Goal: Task Accomplishment & Management: Manage account settings

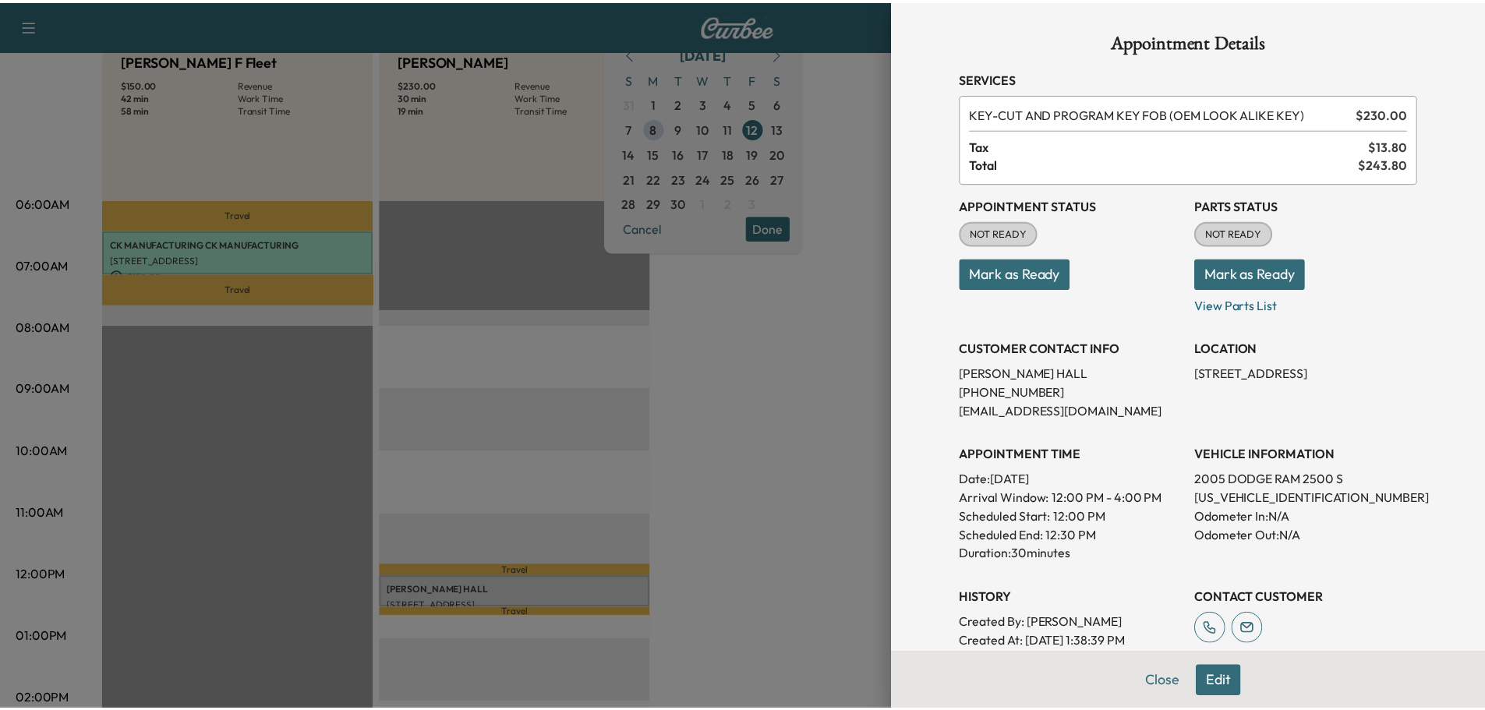
scroll to position [166, 0]
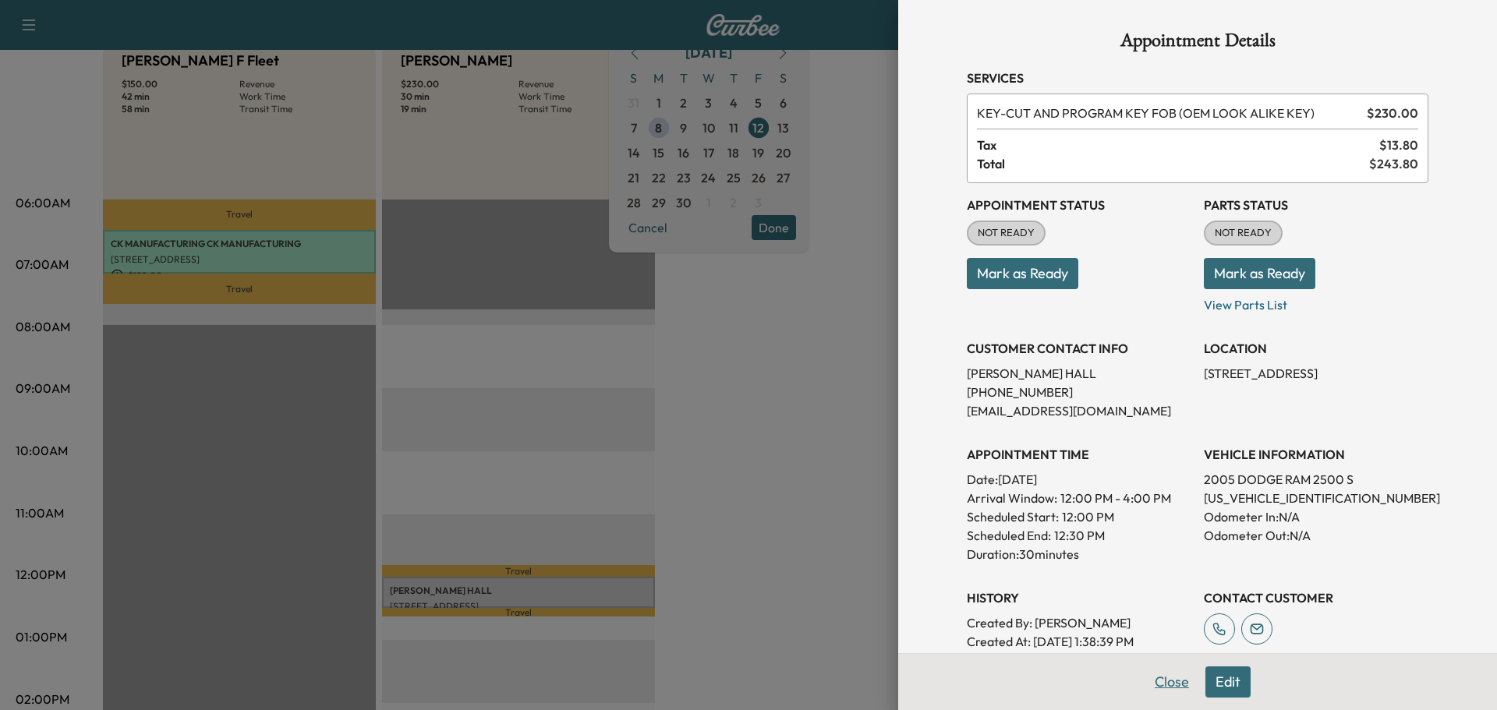
click at [1147, 683] on button "Close" at bounding box center [1172, 682] width 55 height 31
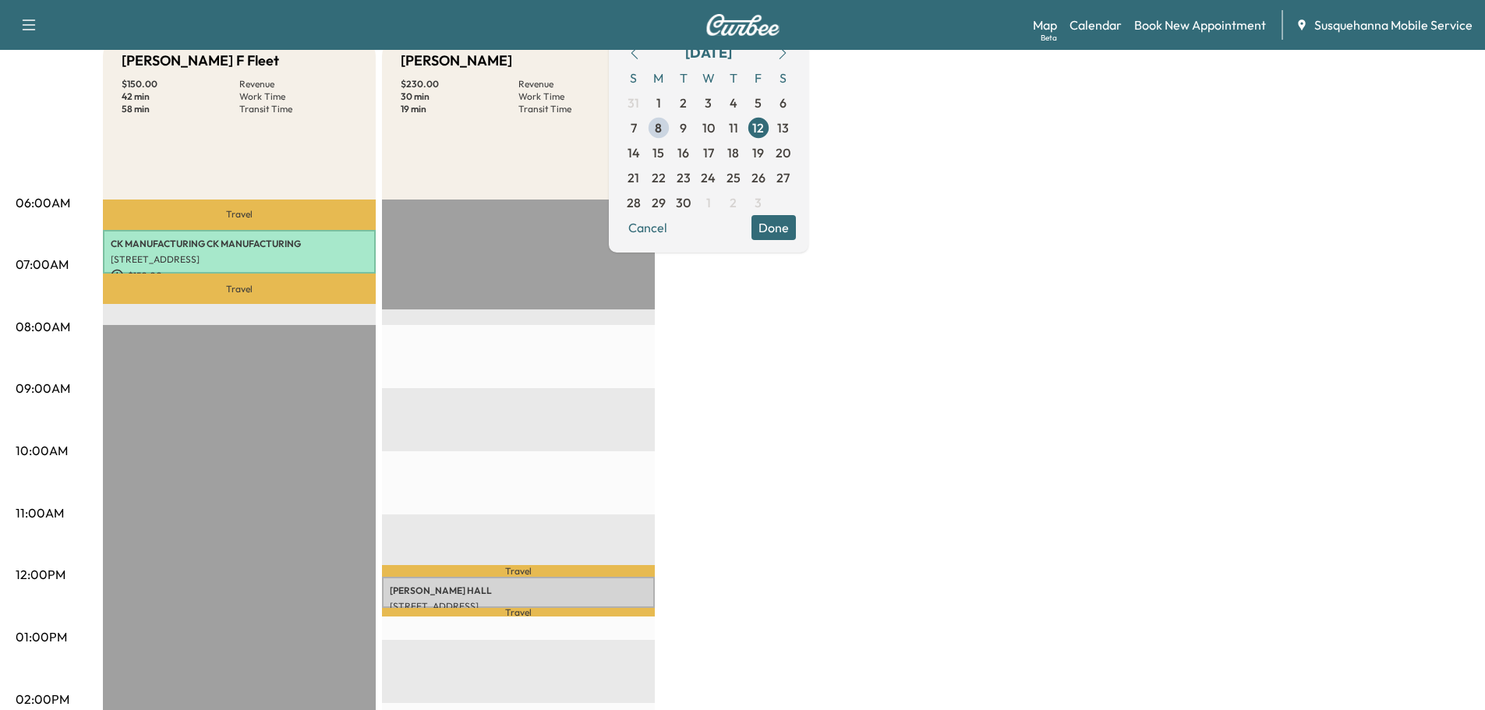
click at [715, 130] on span "10" at bounding box center [708, 128] width 12 height 19
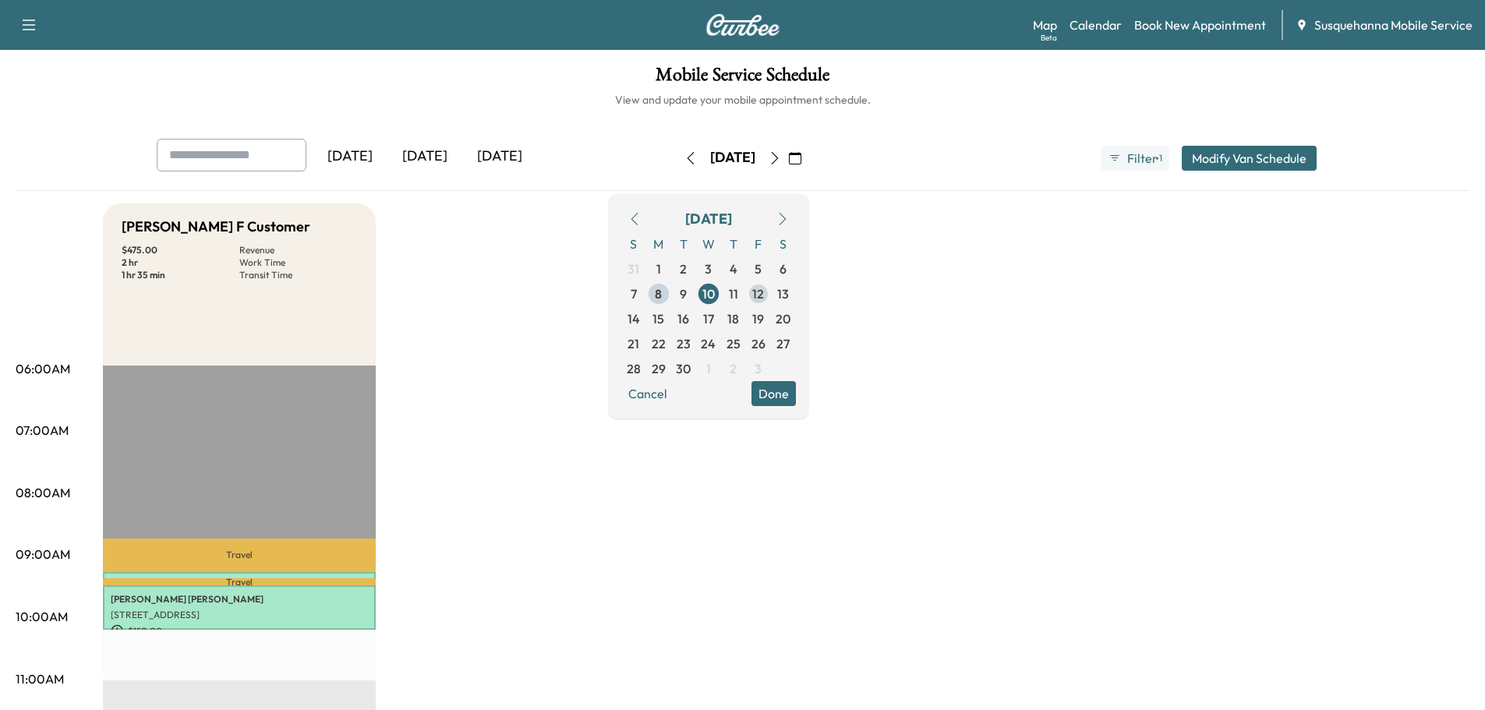
click at [764, 289] on span "12" at bounding box center [758, 294] width 12 height 19
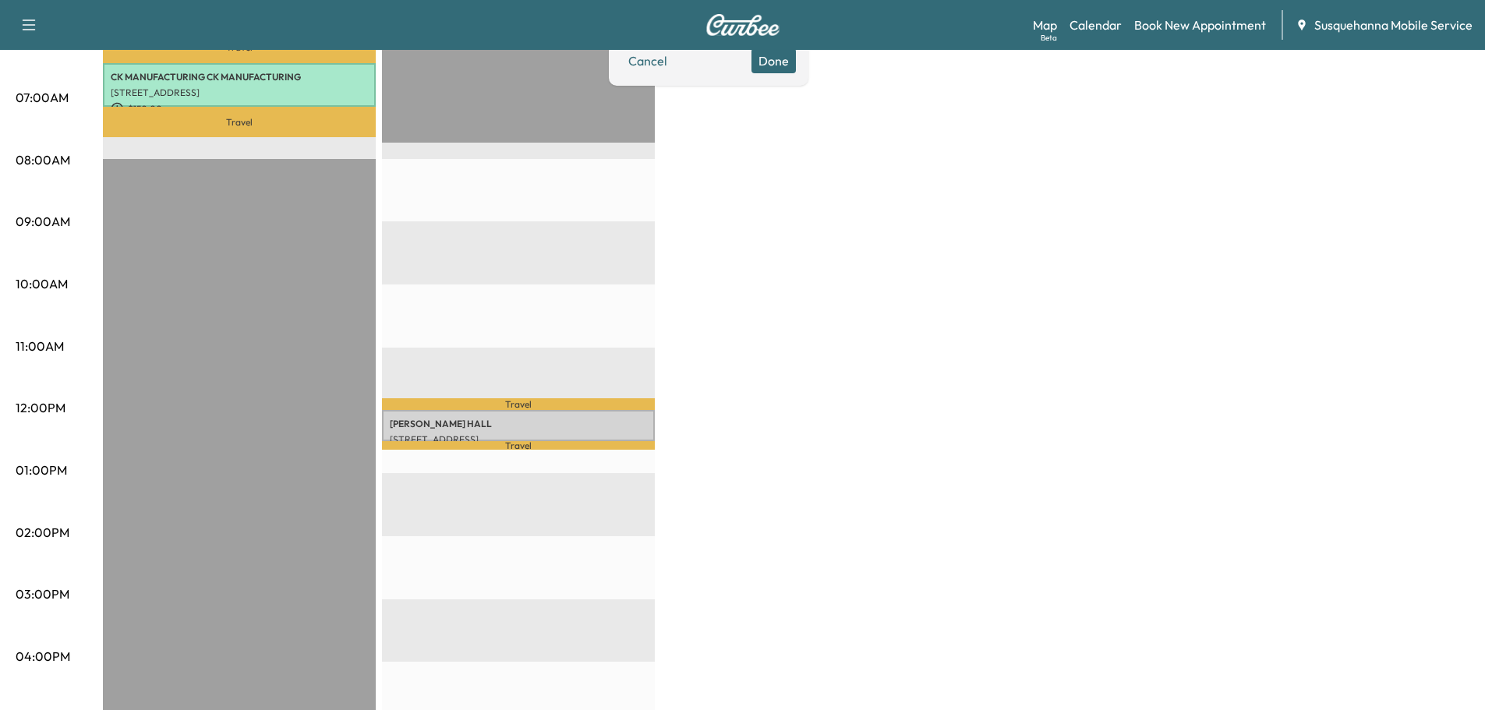
scroll to position [166, 0]
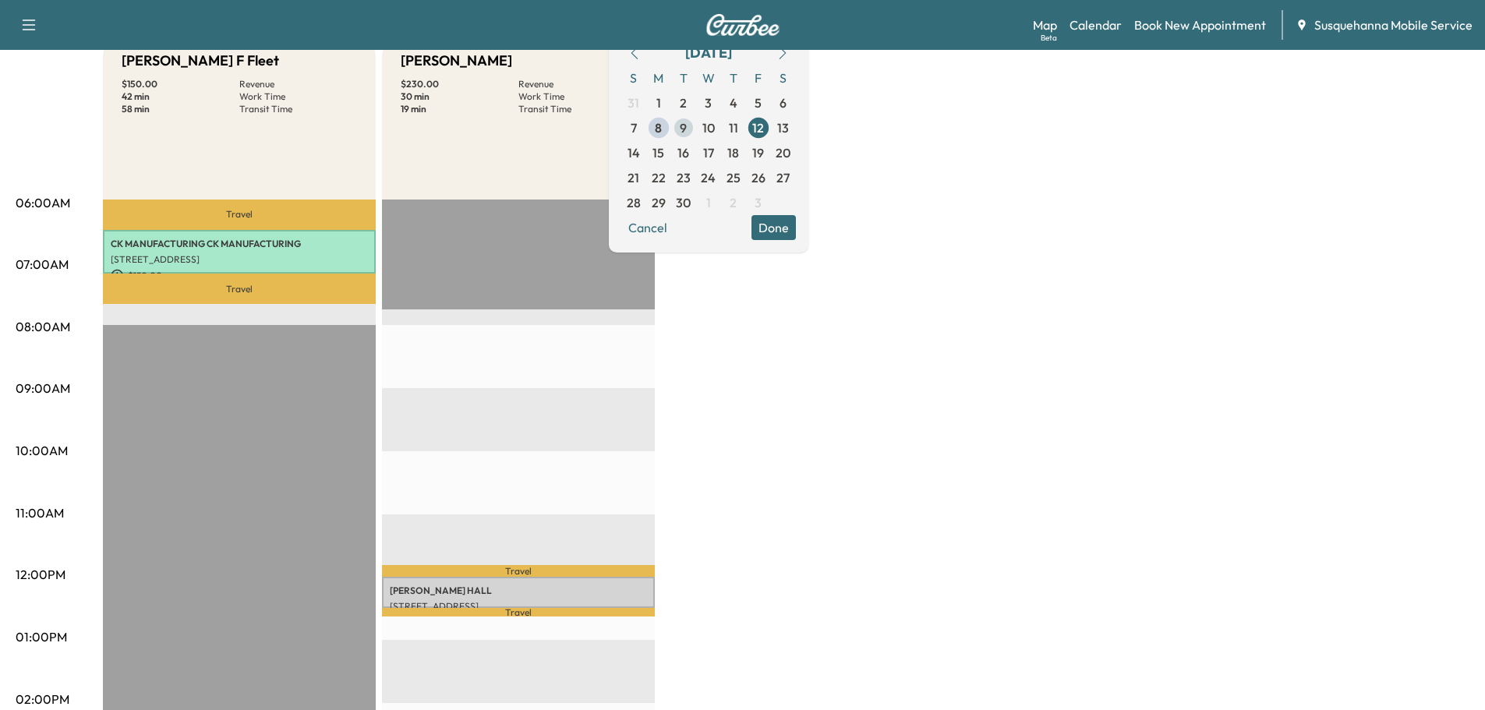
click at [687, 128] on span "9" at bounding box center [683, 128] width 7 height 19
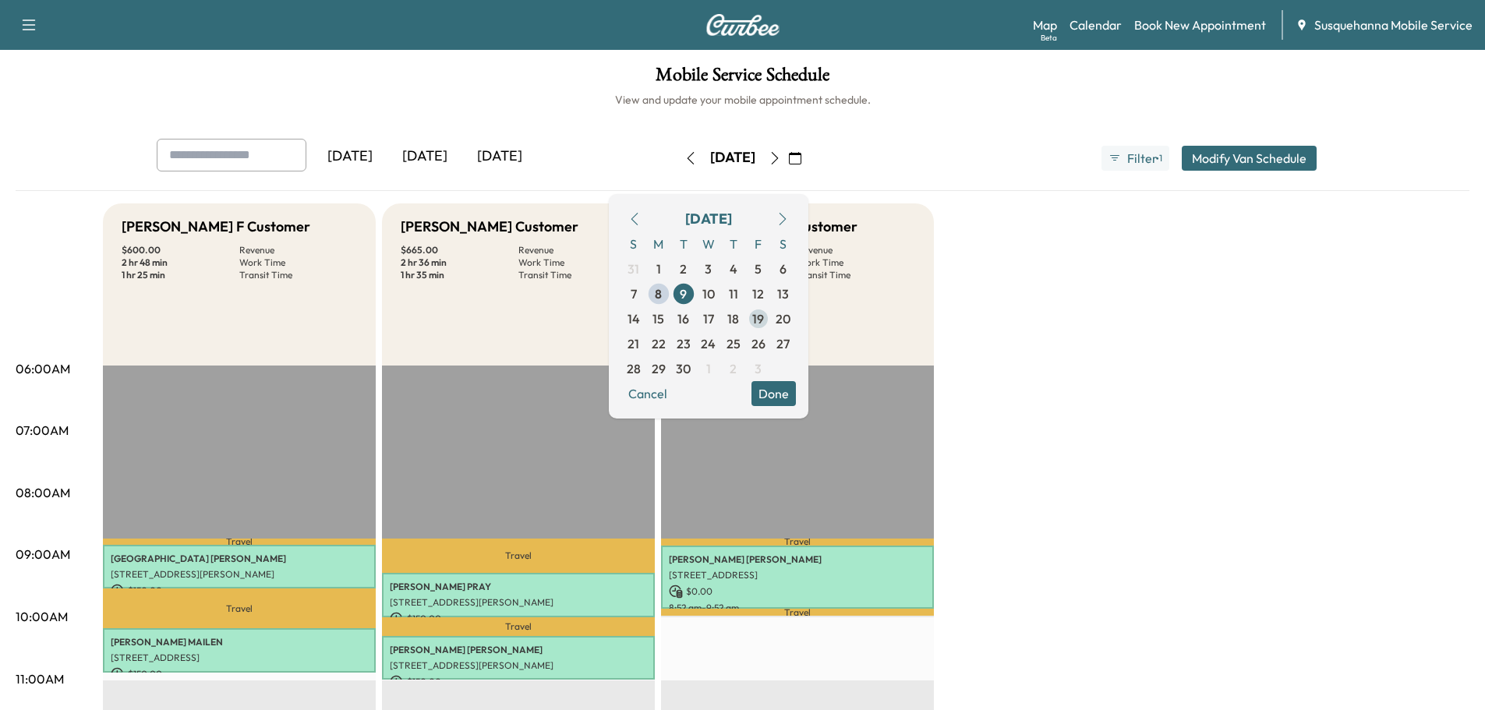
click at [764, 320] on span "19" at bounding box center [758, 319] width 12 height 19
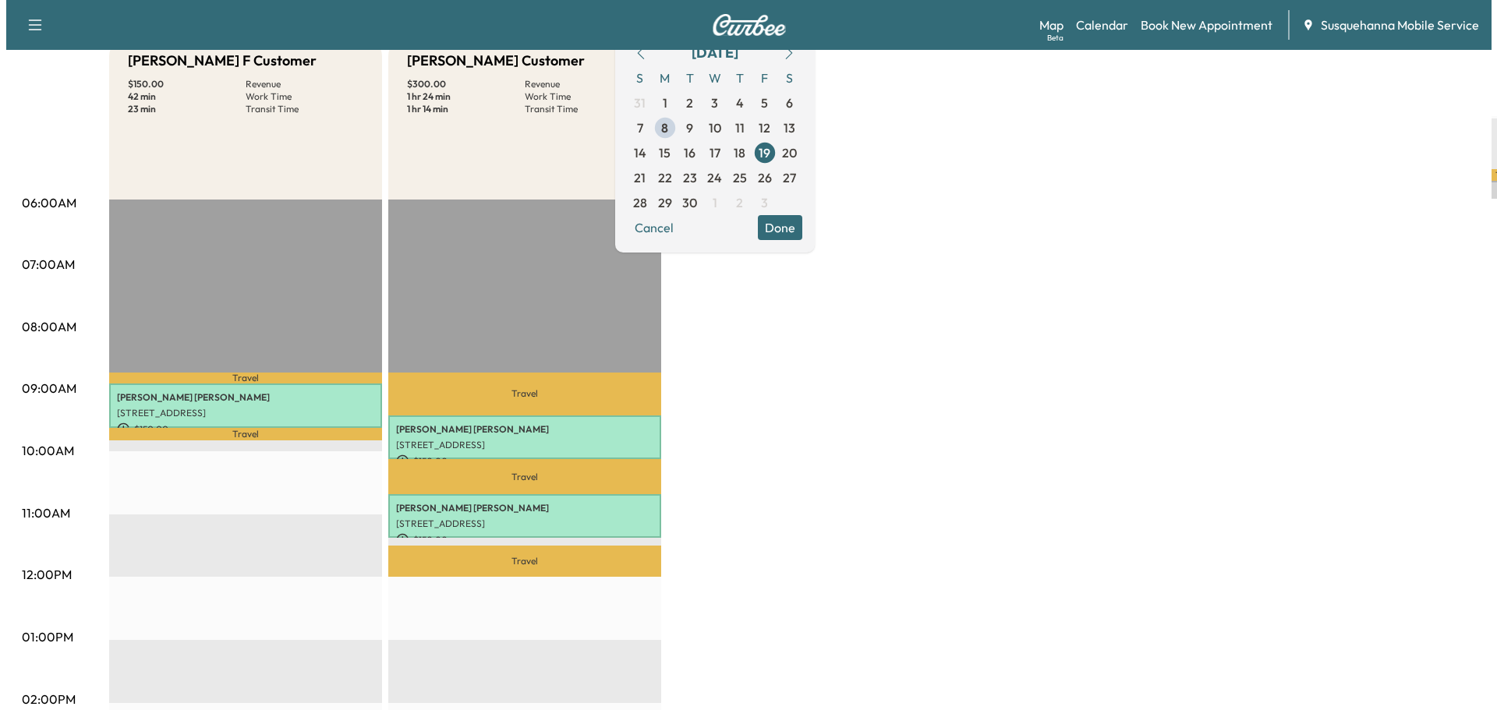
scroll to position [249, 0]
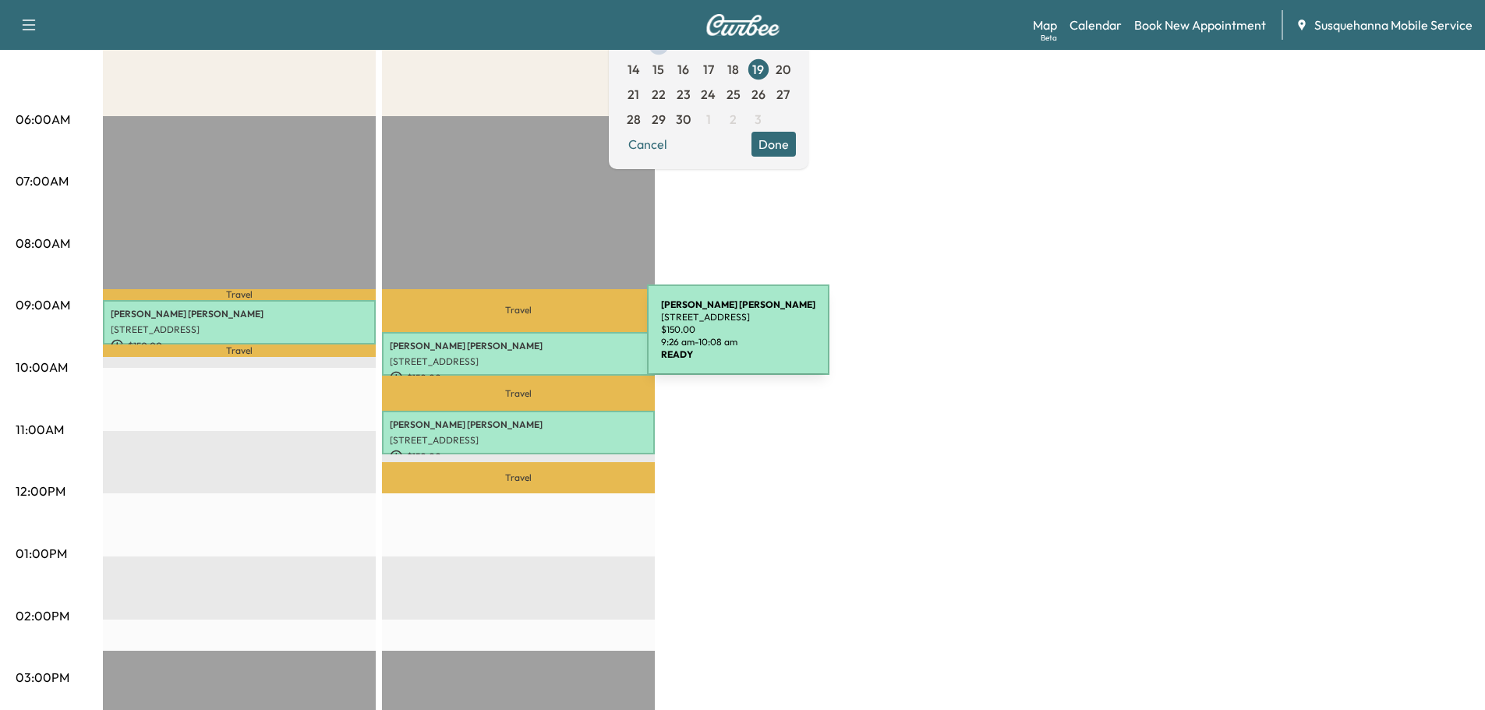
click at [530, 340] on p "[PERSON_NAME]" at bounding box center [518, 346] width 257 height 12
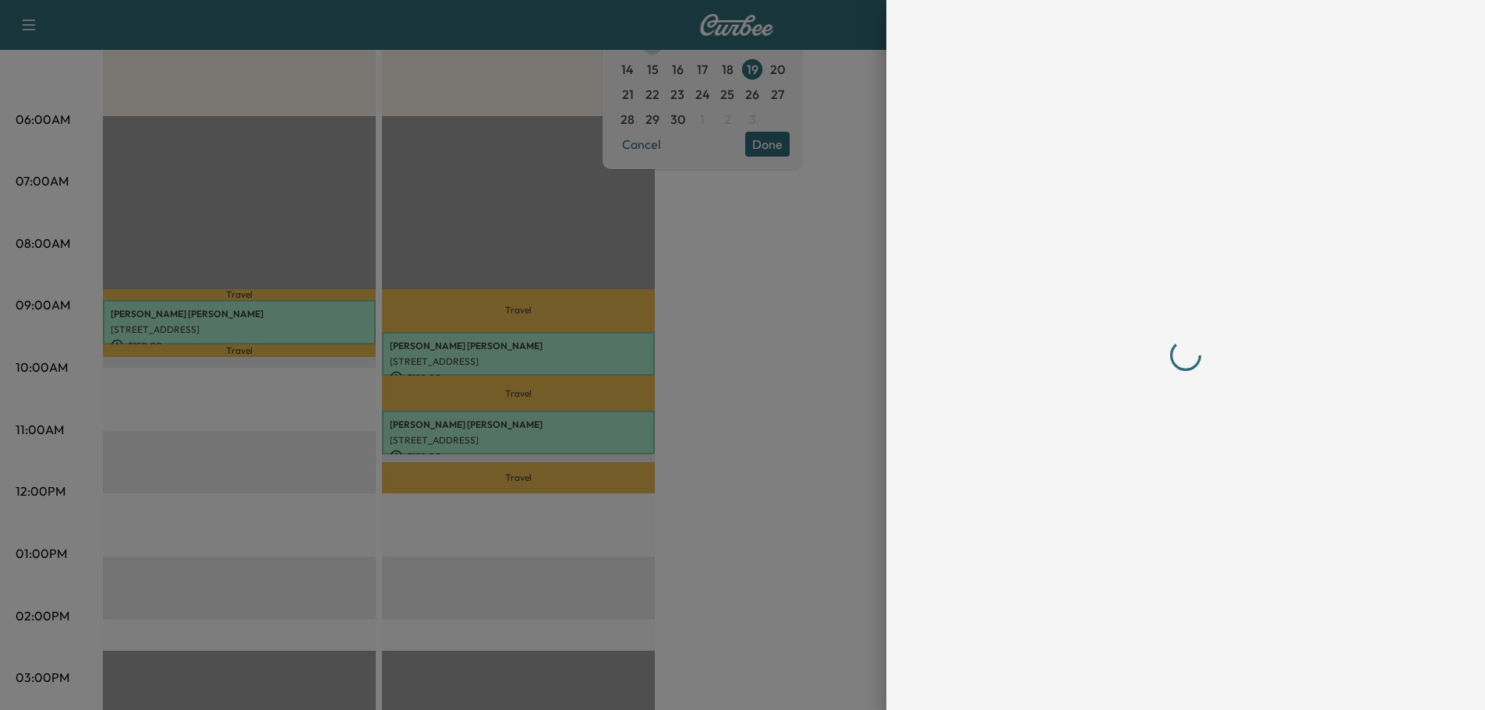
click at [530, 339] on div at bounding box center [742, 355] width 1485 height 710
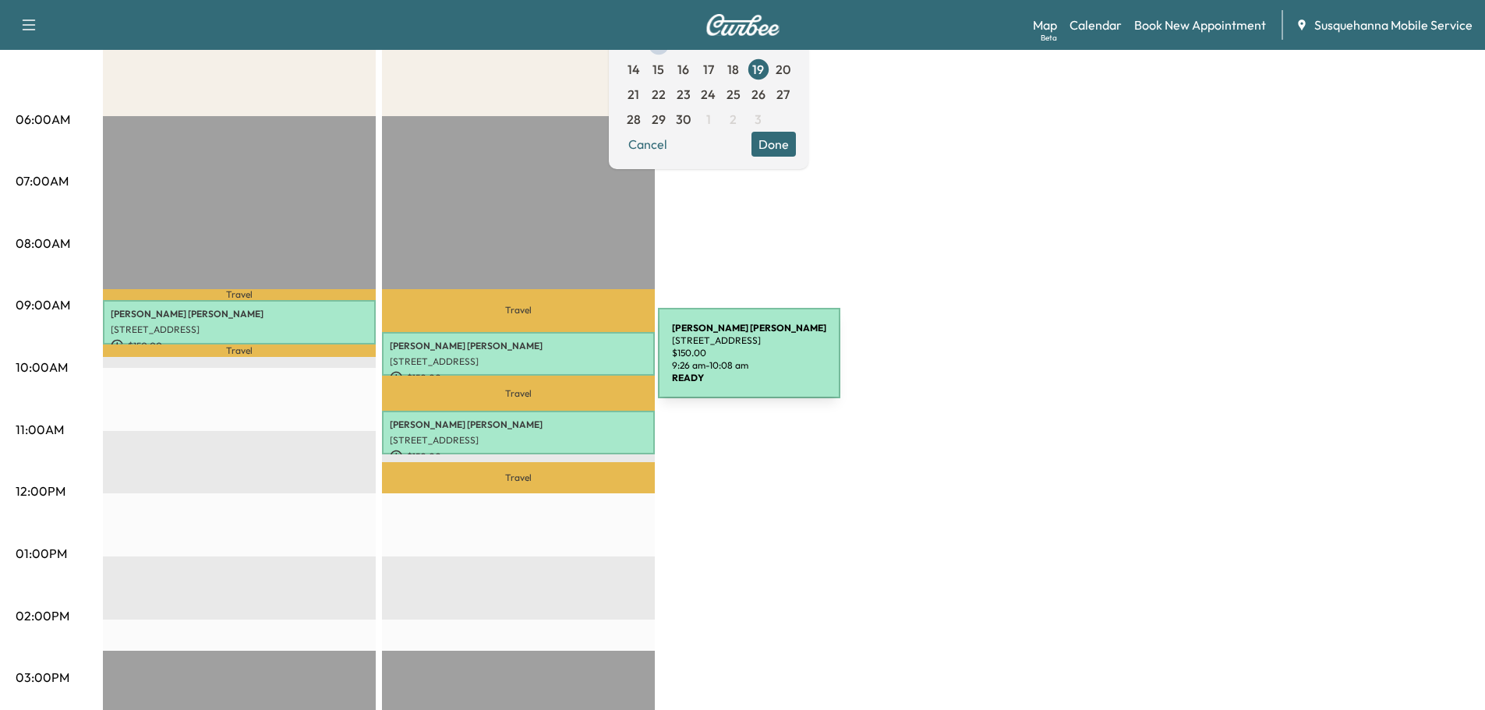
click at [541, 363] on p "[STREET_ADDRESS]" at bounding box center [518, 362] width 257 height 12
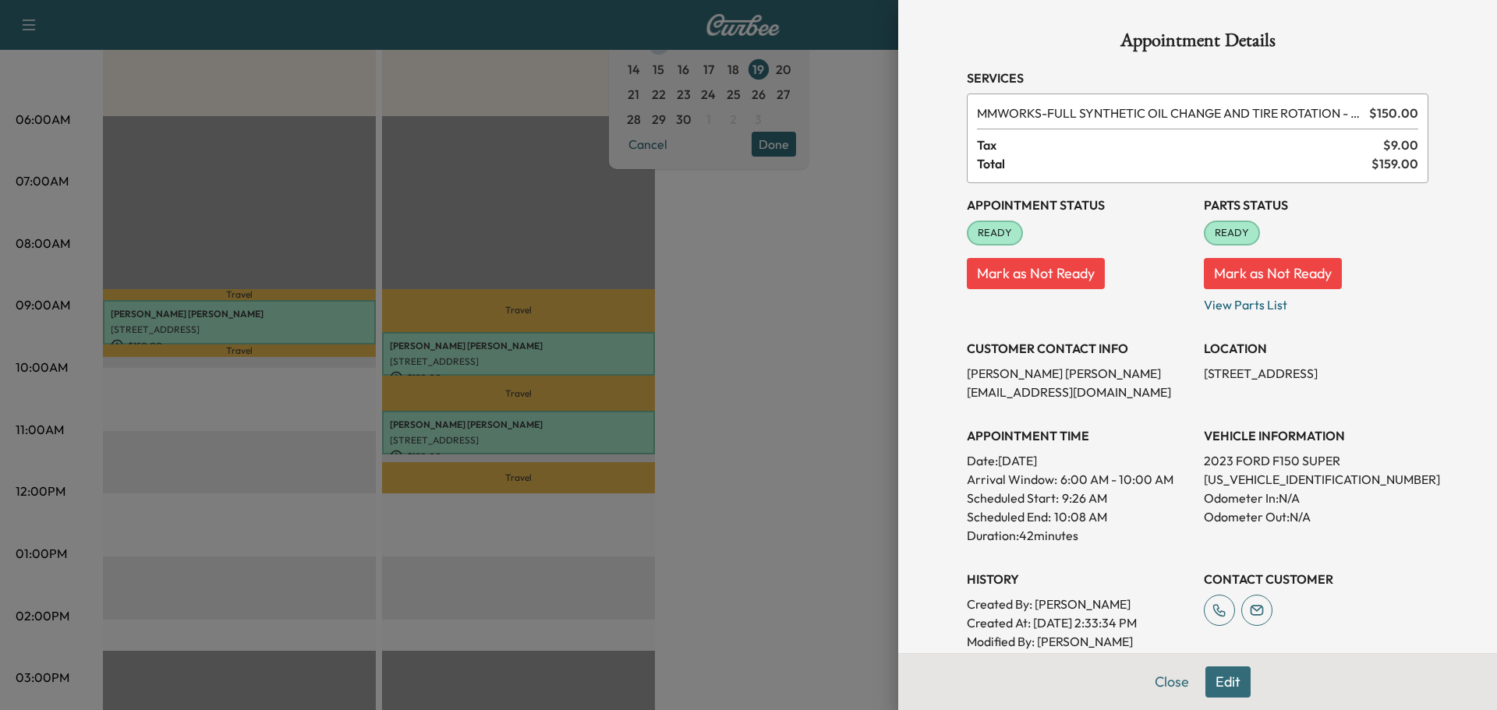
scroll to position [166, 0]
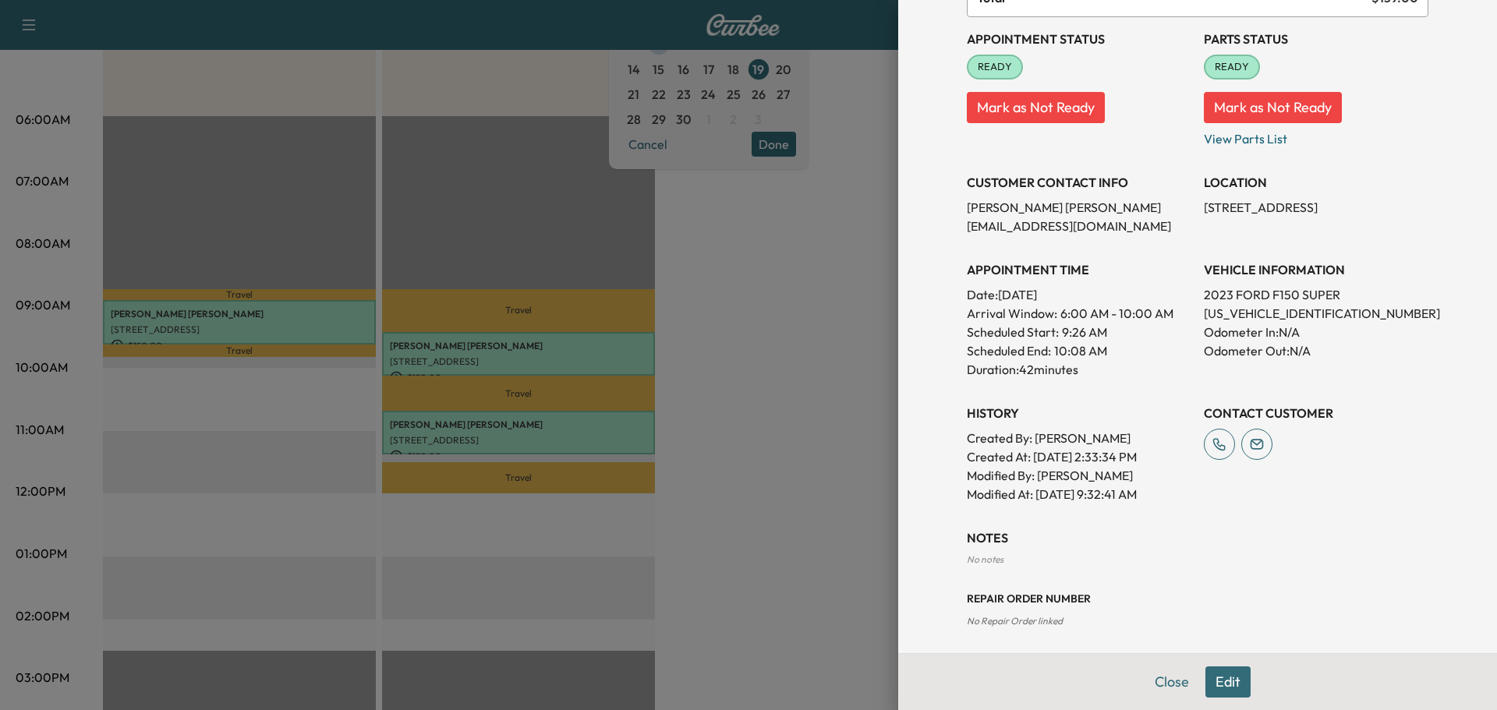
click at [985, 557] on div "No notes" at bounding box center [1198, 560] width 462 height 12
click at [972, 535] on h3 "NOTES" at bounding box center [1198, 538] width 462 height 19
click at [1208, 685] on button "Edit" at bounding box center [1227, 682] width 45 height 31
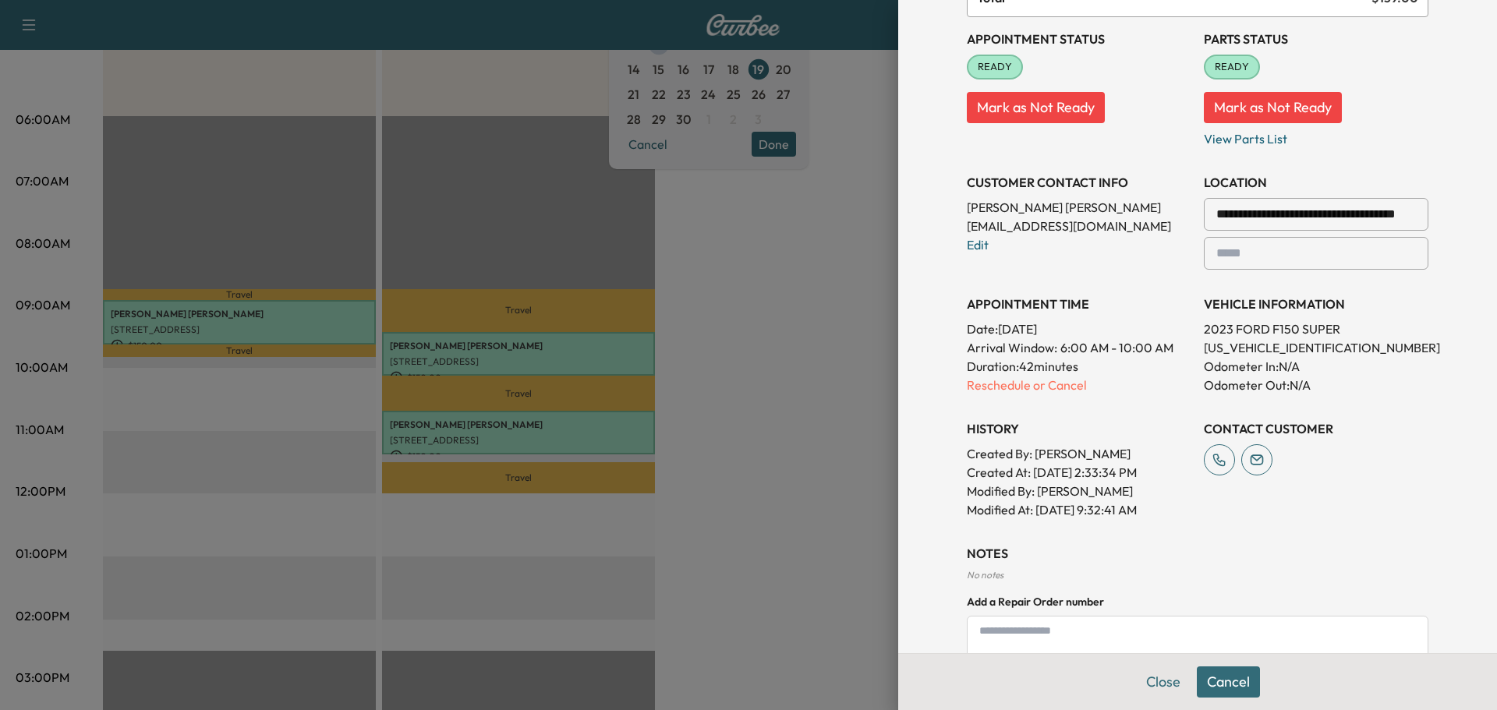
scroll to position [352, 0]
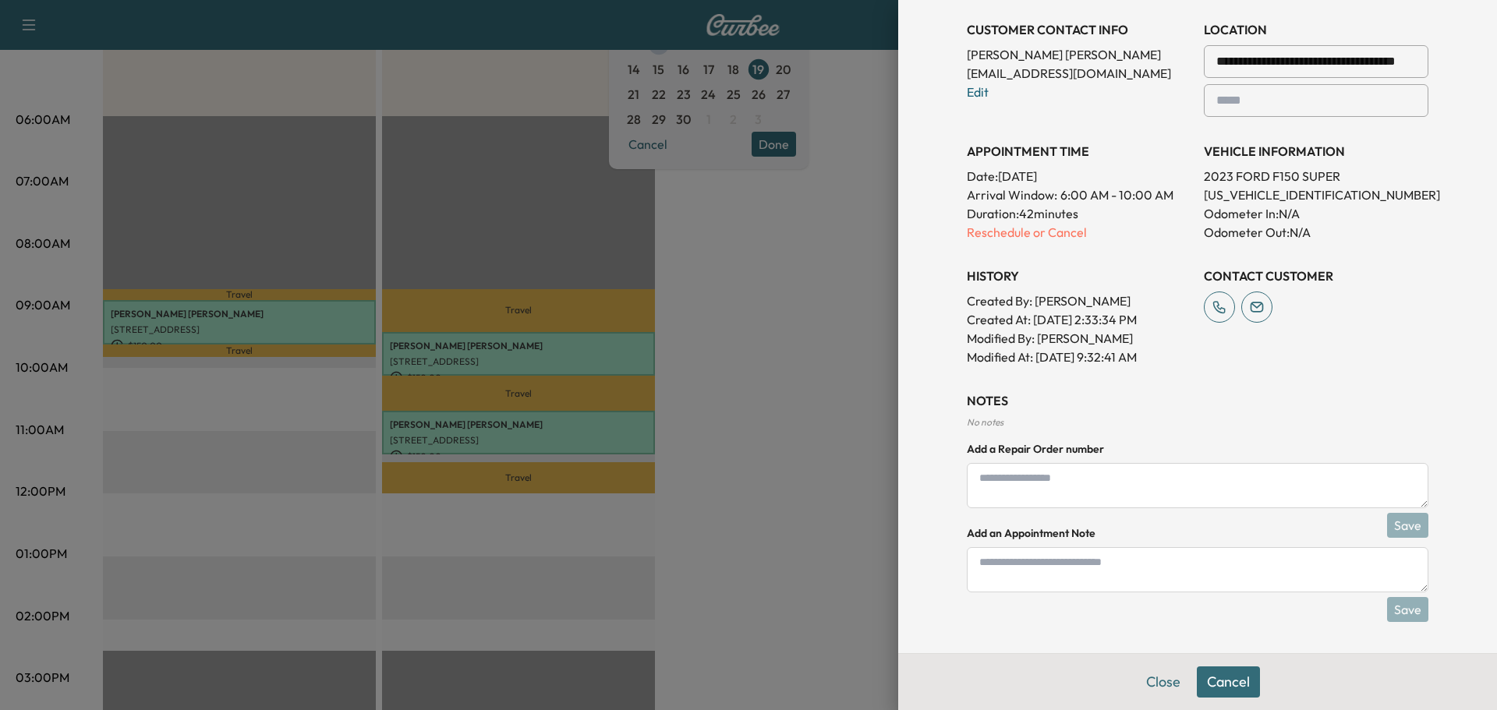
click at [1116, 565] on textarea at bounding box center [1198, 569] width 462 height 45
type textarea "**********"
click at [1403, 608] on button "Save" at bounding box center [1407, 609] width 41 height 25
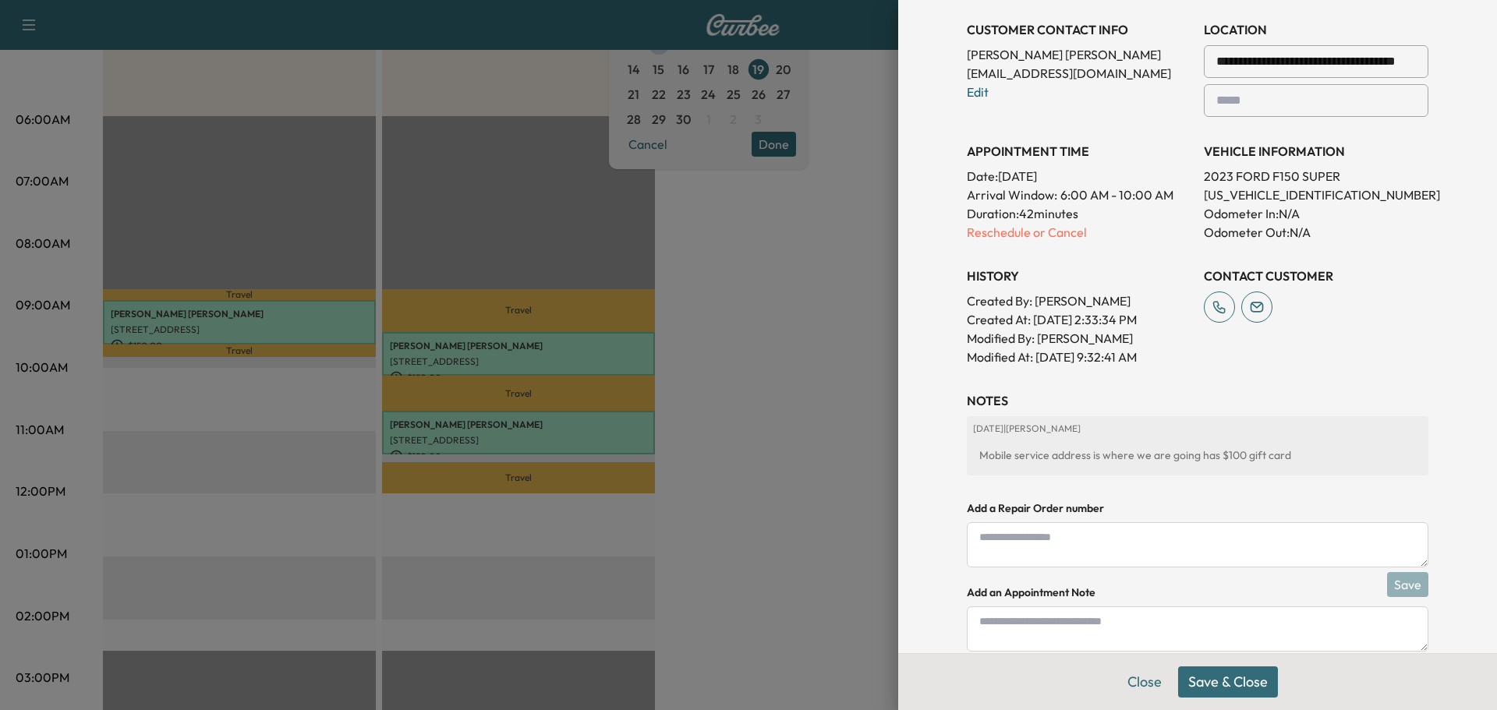
click at [1195, 681] on button "Save & Close" at bounding box center [1228, 682] width 100 height 31
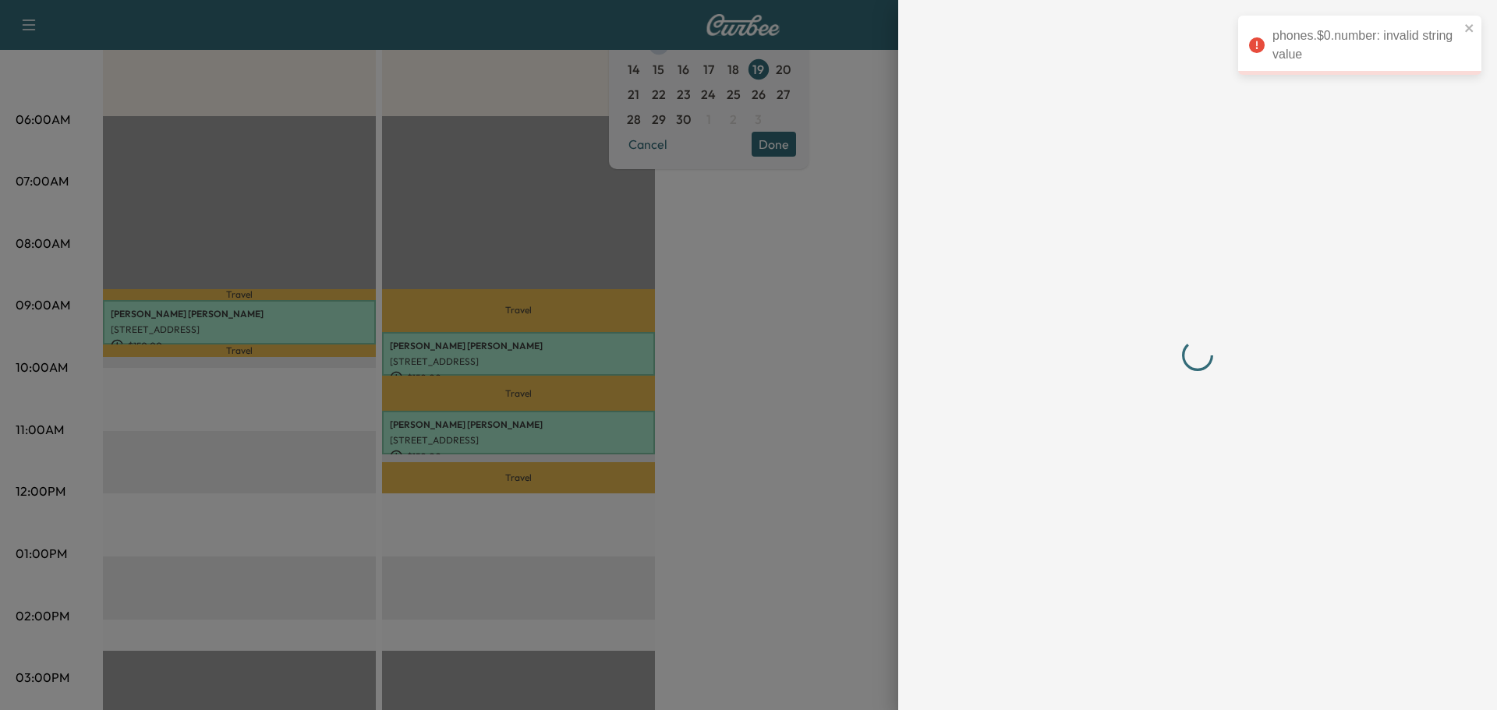
scroll to position [0, 0]
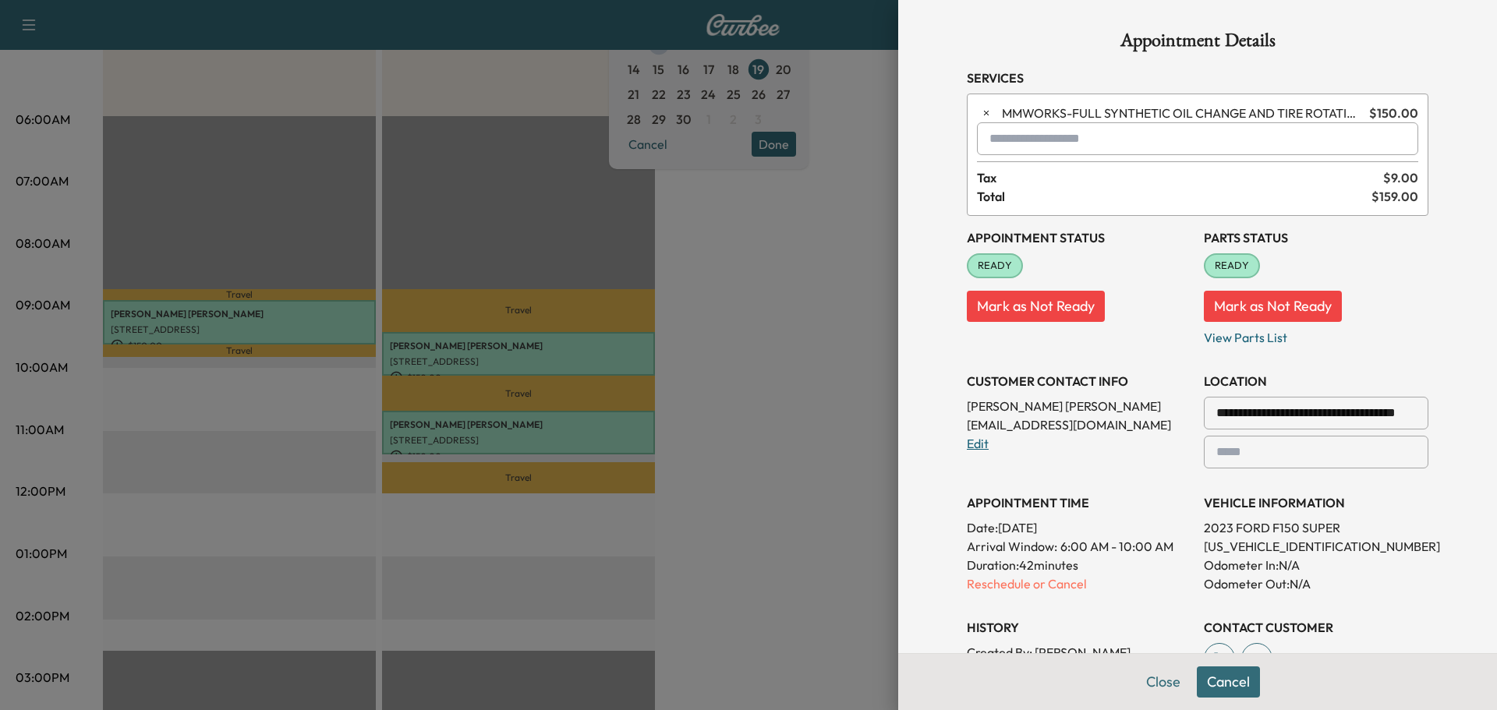
click at [971, 442] on link "Edit" at bounding box center [978, 444] width 22 height 16
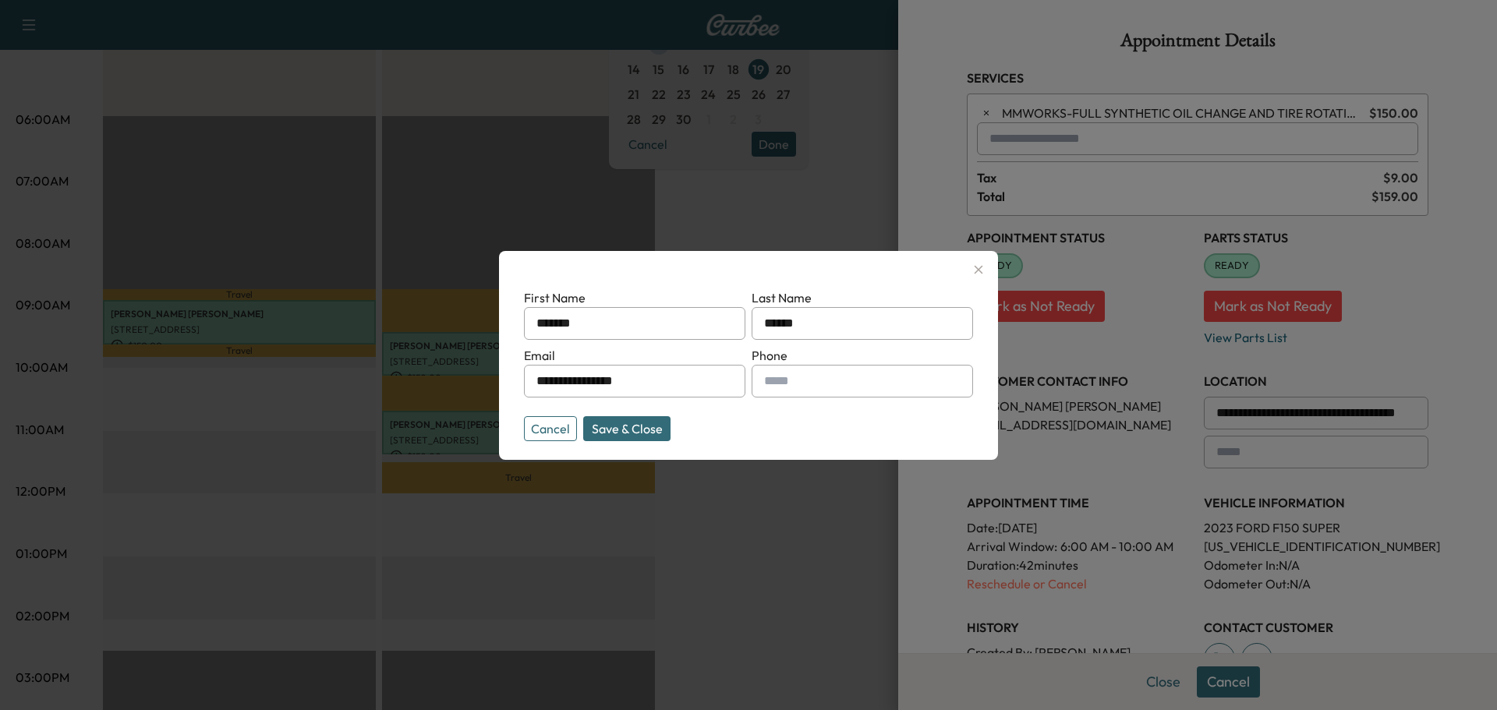
click at [839, 384] on input "text" at bounding box center [862, 381] width 221 height 33
type input "**********"
click at [602, 424] on button "Save & Close" at bounding box center [626, 428] width 87 height 25
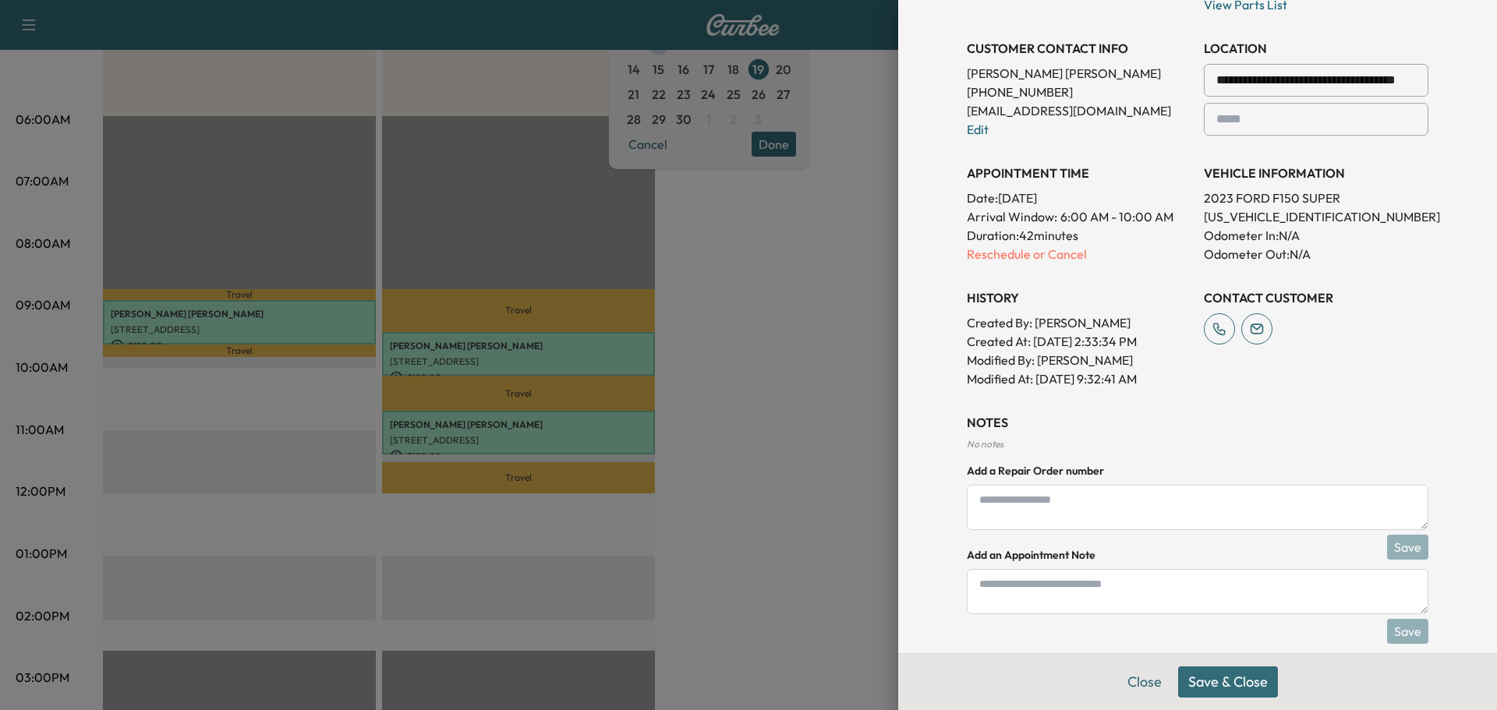
scroll to position [355, 0]
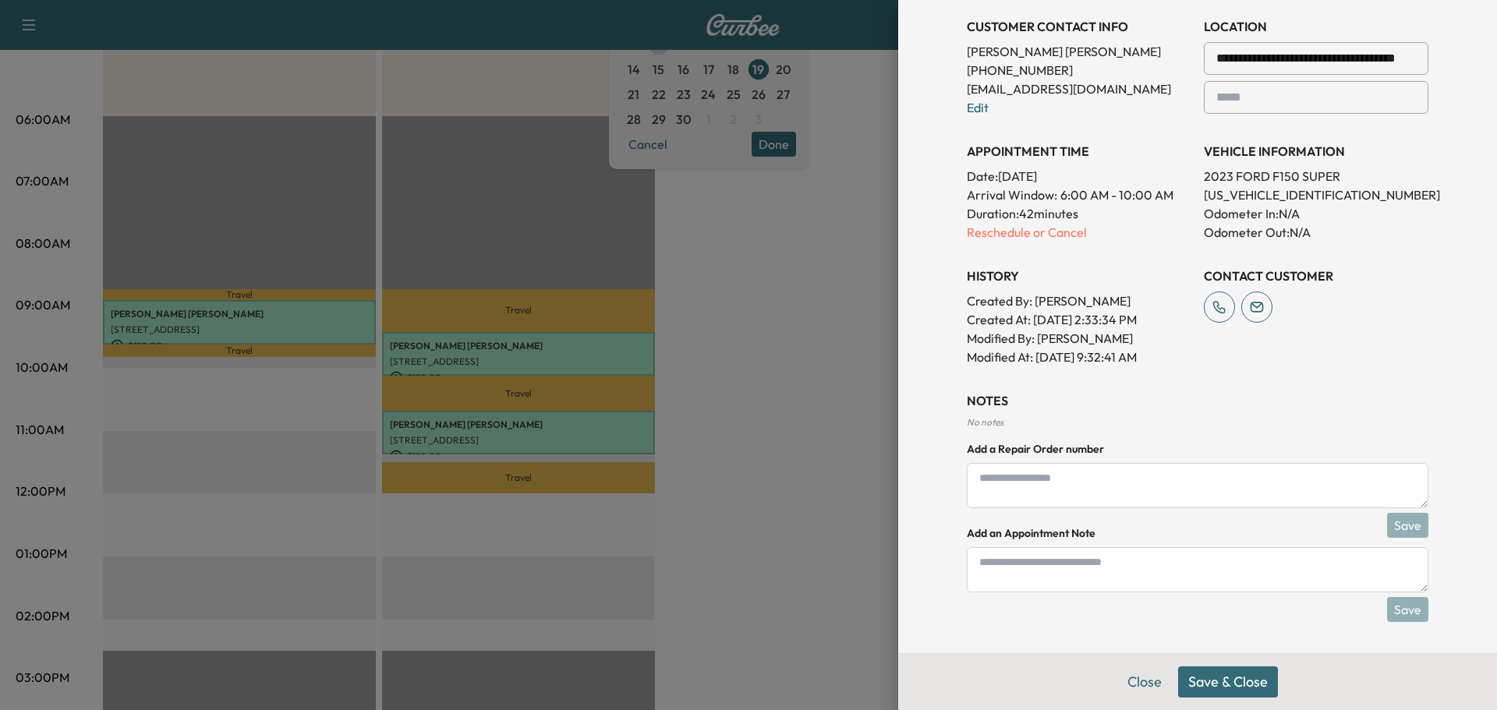
click at [1067, 564] on textarea at bounding box center [1198, 569] width 462 height 45
type textarea "**********"
click at [1249, 694] on button "Save & Close" at bounding box center [1228, 682] width 100 height 31
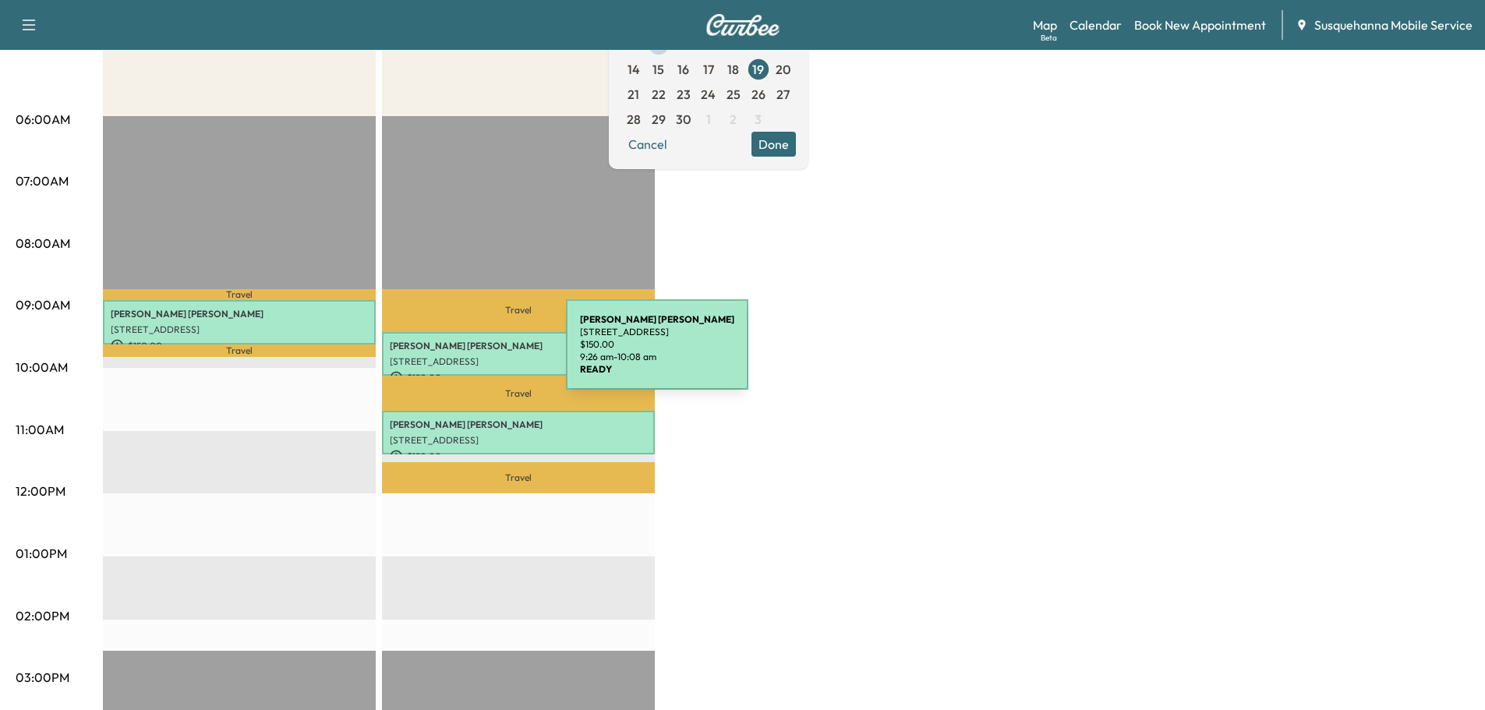
click at [449, 359] on p "[STREET_ADDRESS]" at bounding box center [518, 362] width 257 height 12
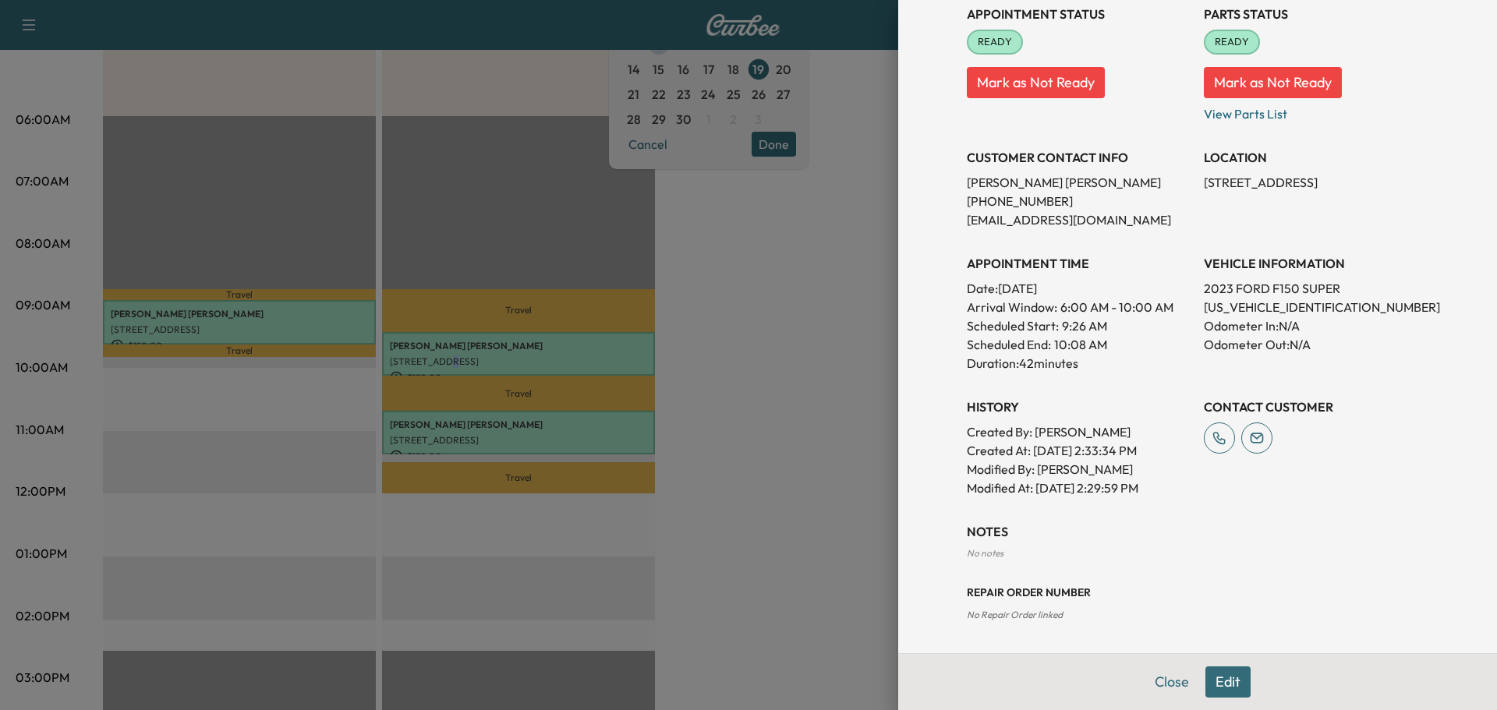
scroll to position [0, 0]
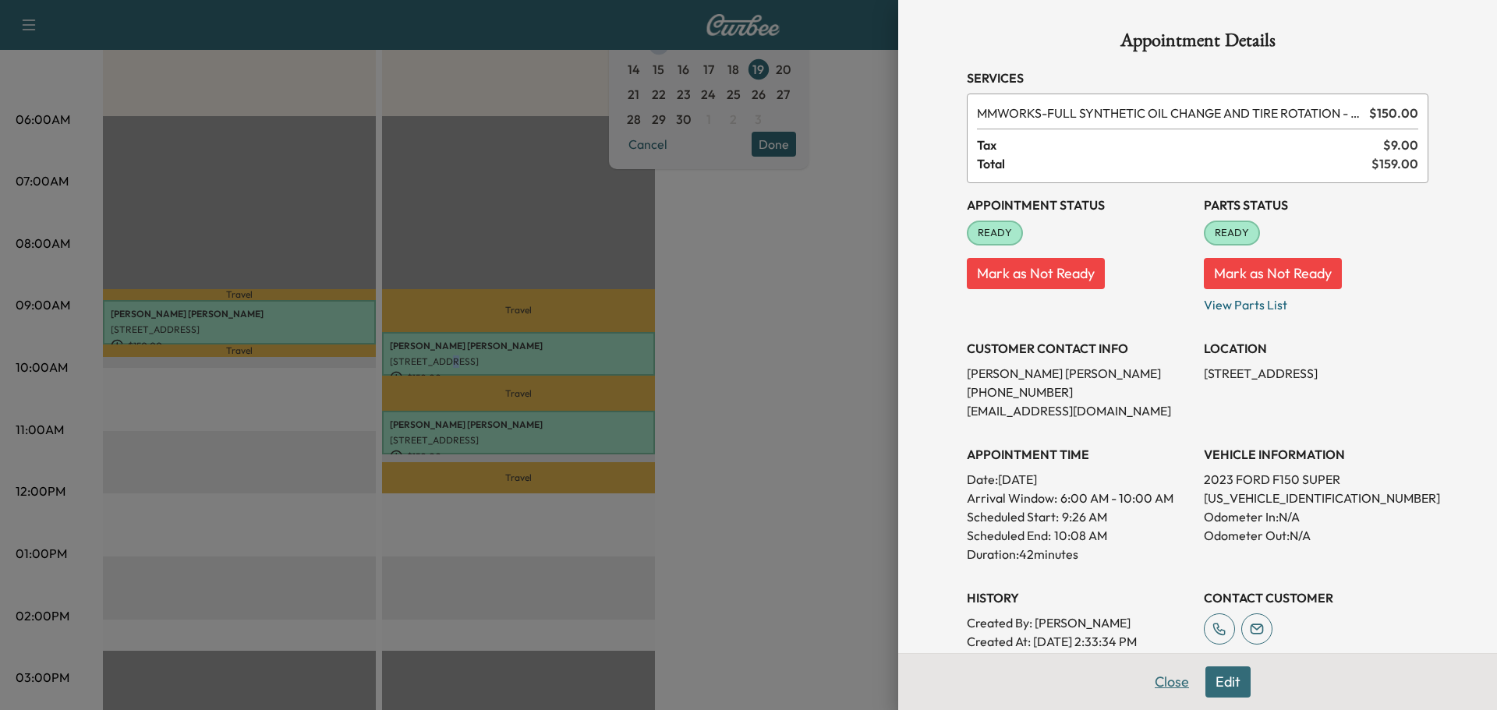
click at [1145, 692] on button "Close" at bounding box center [1172, 682] width 55 height 31
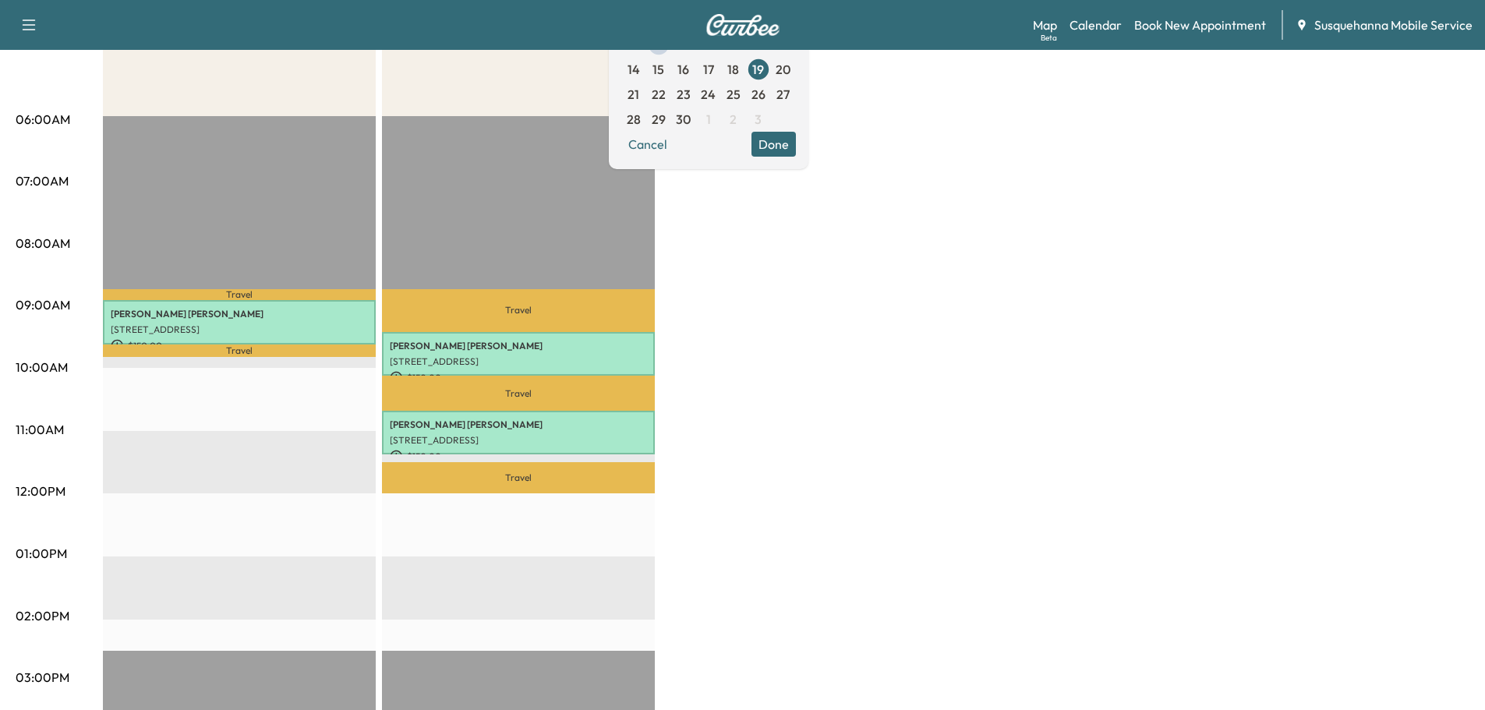
click at [550, 440] on p "[STREET_ADDRESS]" at bounding box center [518, 440] width 257 height 12
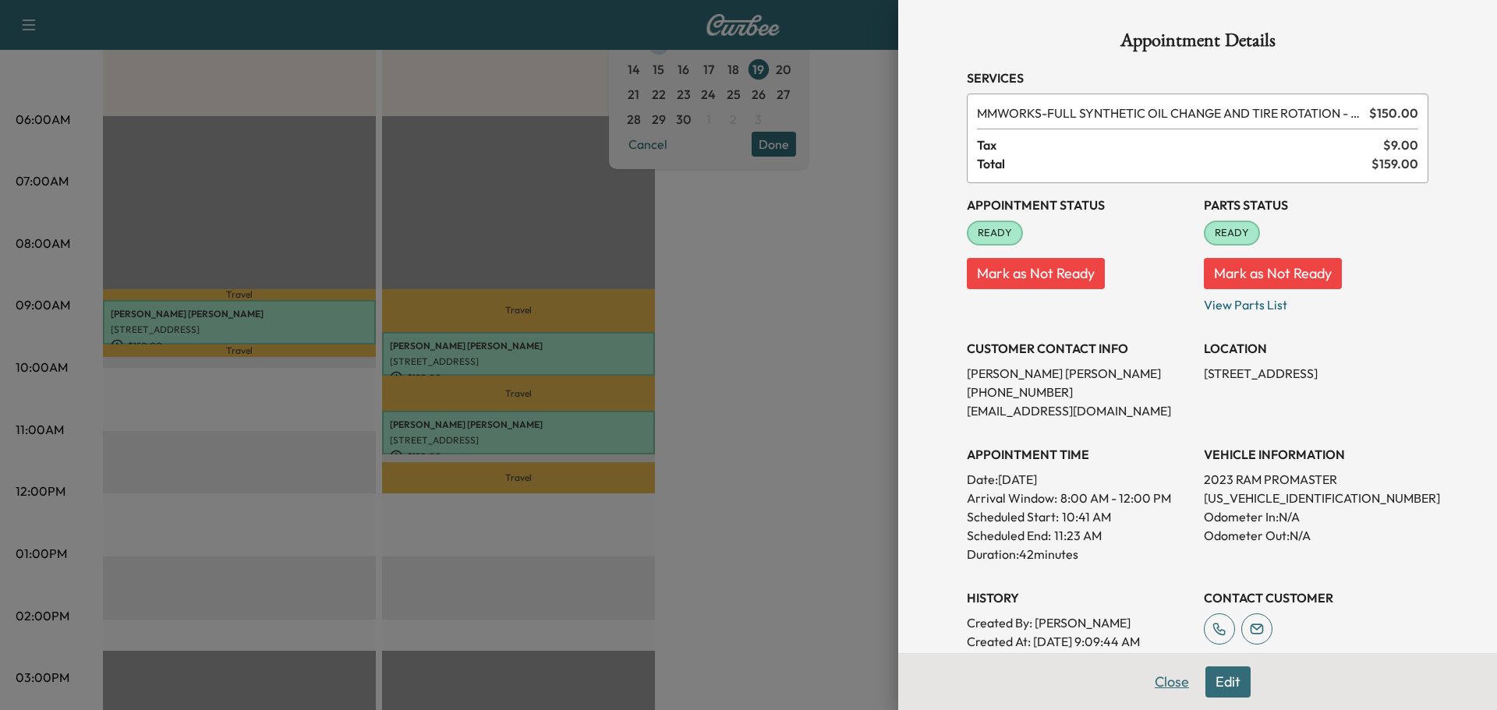
click at [1147, 685] on button "Close" at bounding box center [1172, 682] width 55 height 31
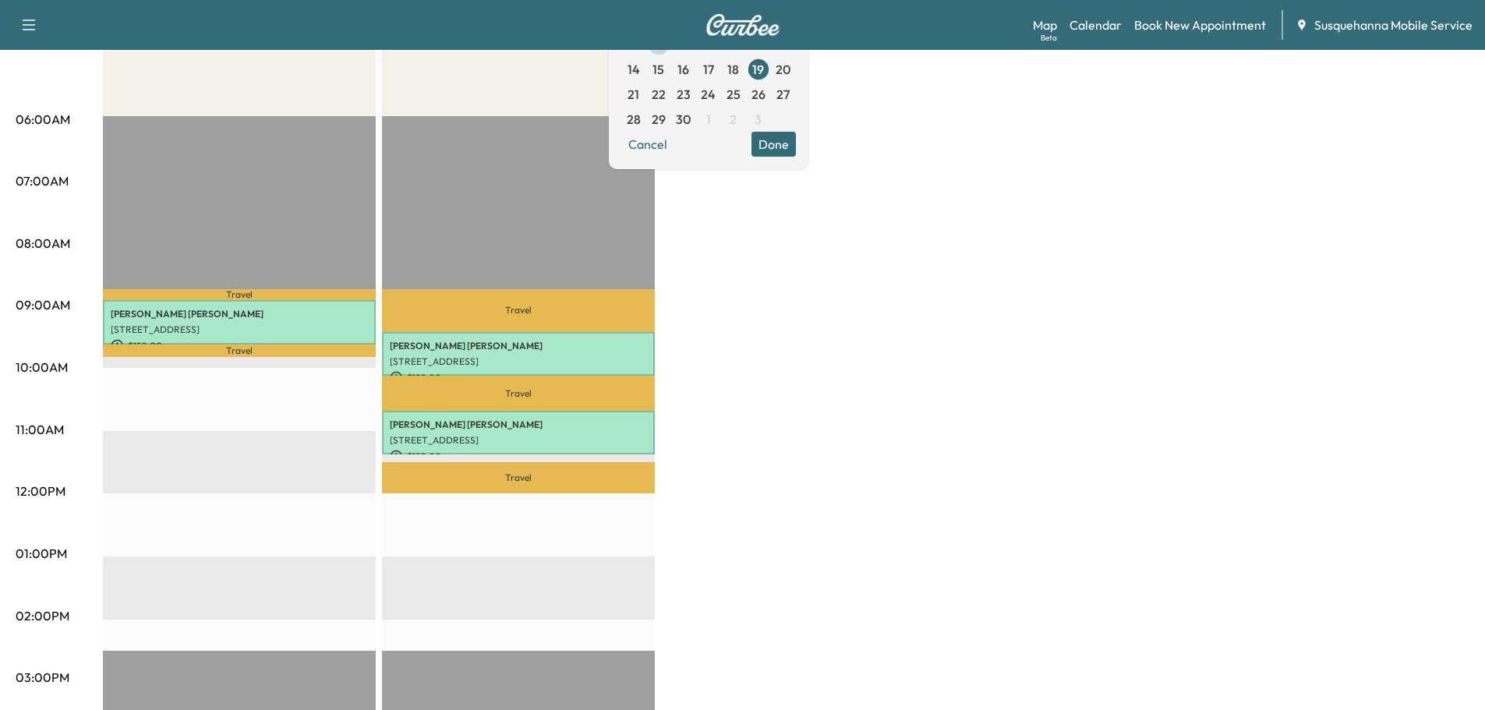
click at [796, 145] on button "Done" at bounding box center [774, 144] width 44 height 25
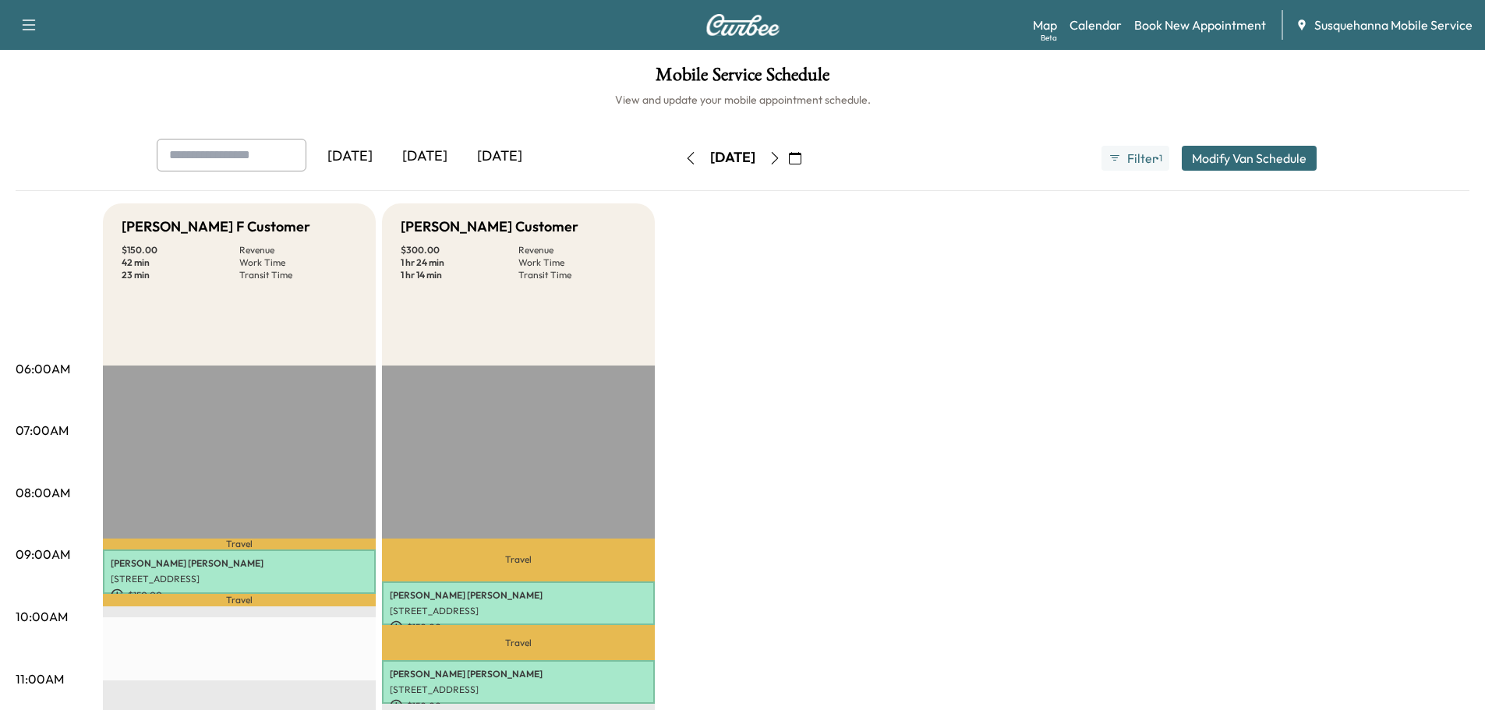
click at [801, 159] on icon "button" at bounding box center [795, 158] width 12 height 12
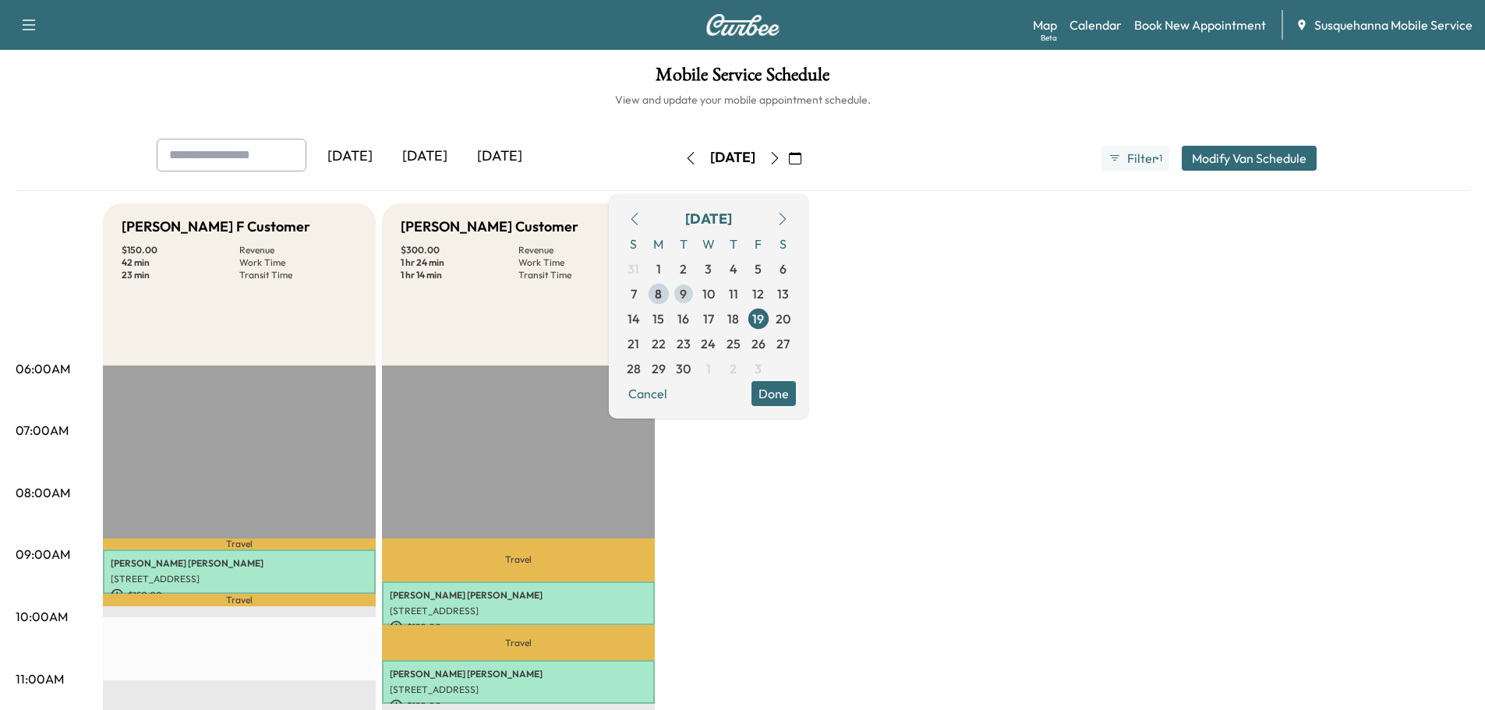
click at [687, 294] on span "9" at bounding box center [683, 294] width 7 height 19
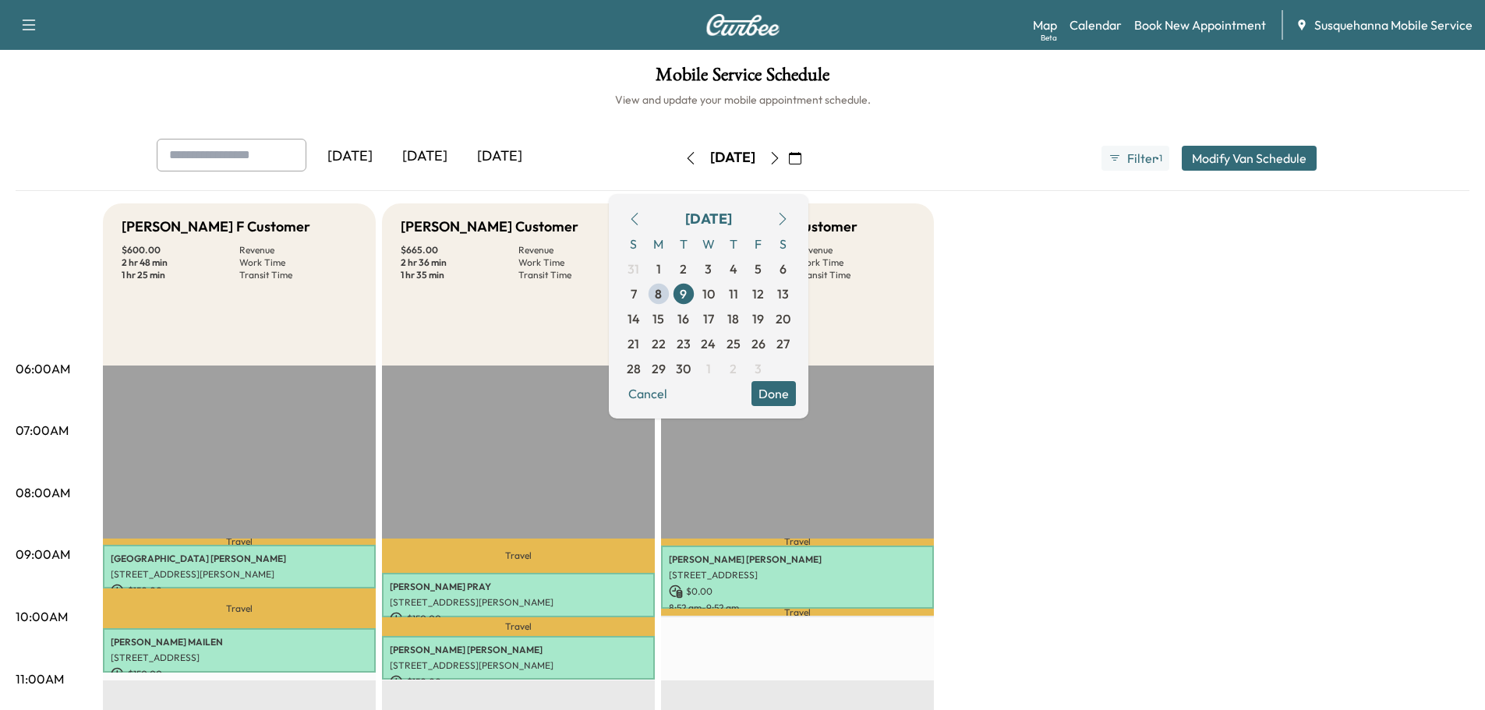
click at [796, 394] on button "Done" at bounding box center [774, 393] width 44 height 25
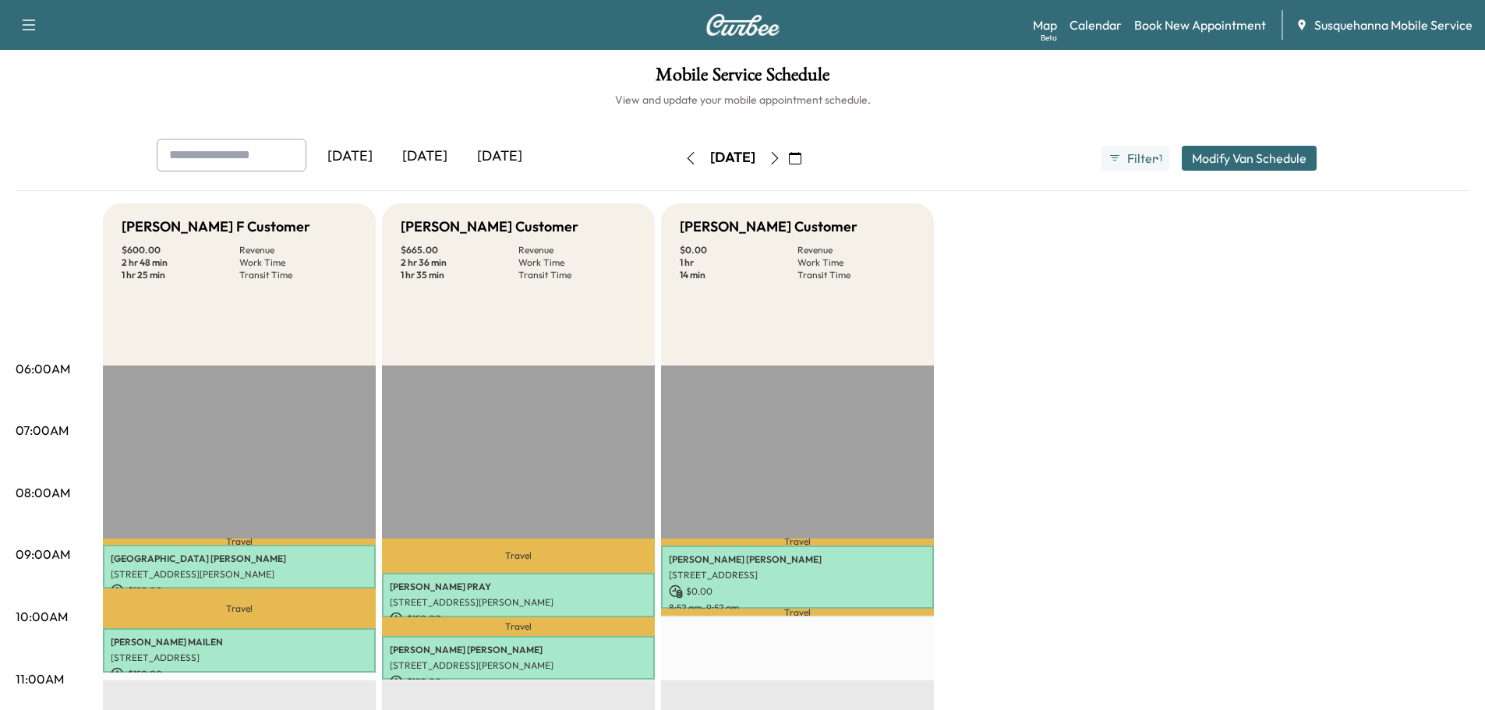
click at [781, 156] on icon "button" at bounding box center [775, 158] width 12 height 12
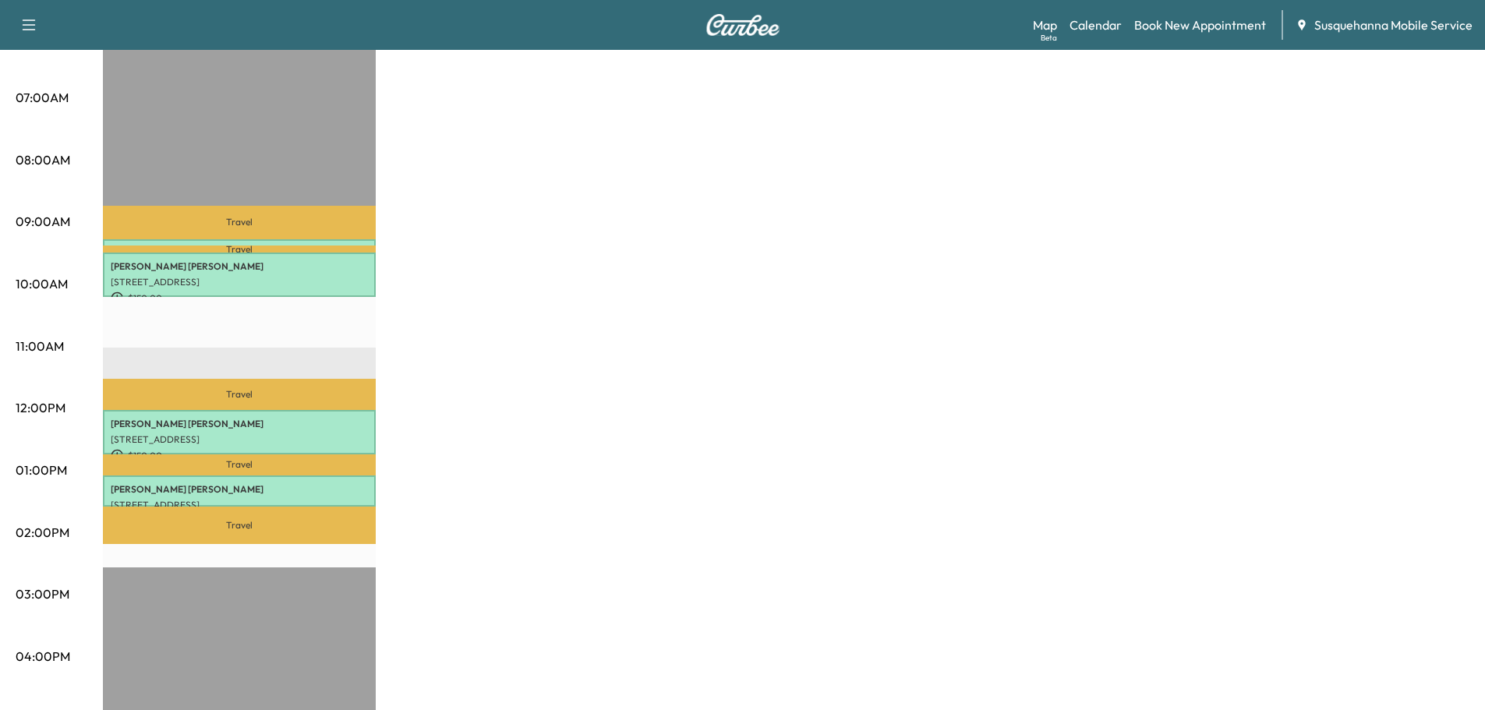
scroll to position [83, 0]
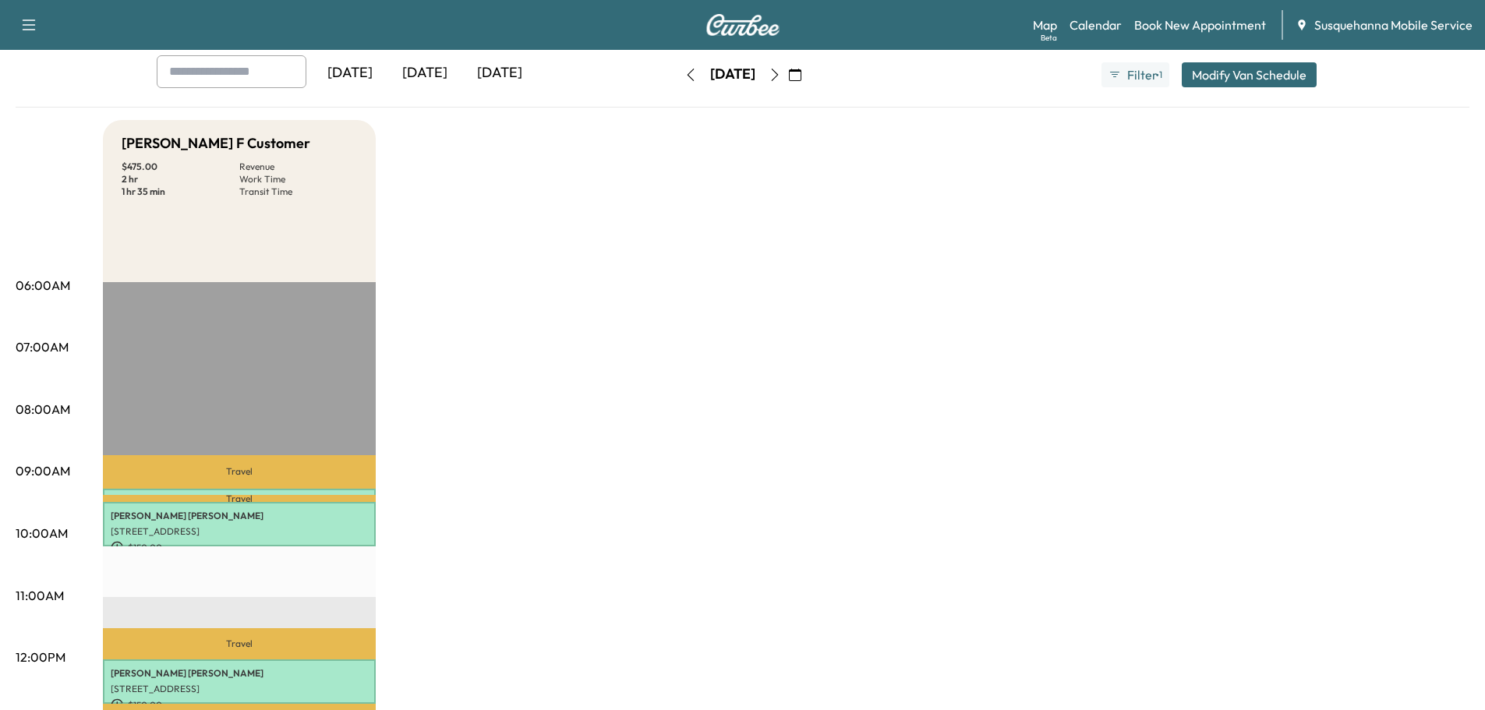
click at [778, 77] on icon "button" at bounding box center [774, 75] width 7 height 12
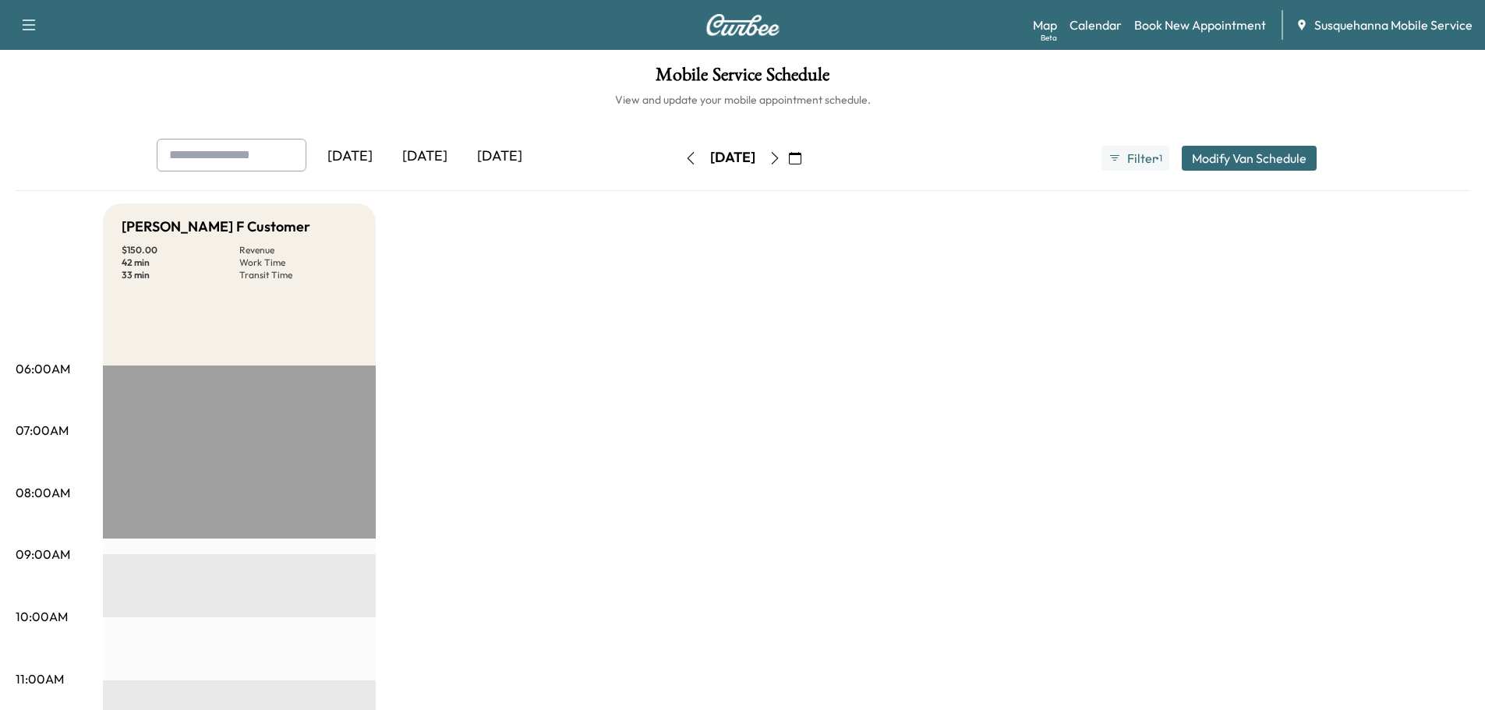
click at [685, 159] on icon "button" at bounding box center [691, 158] width 12 height 12
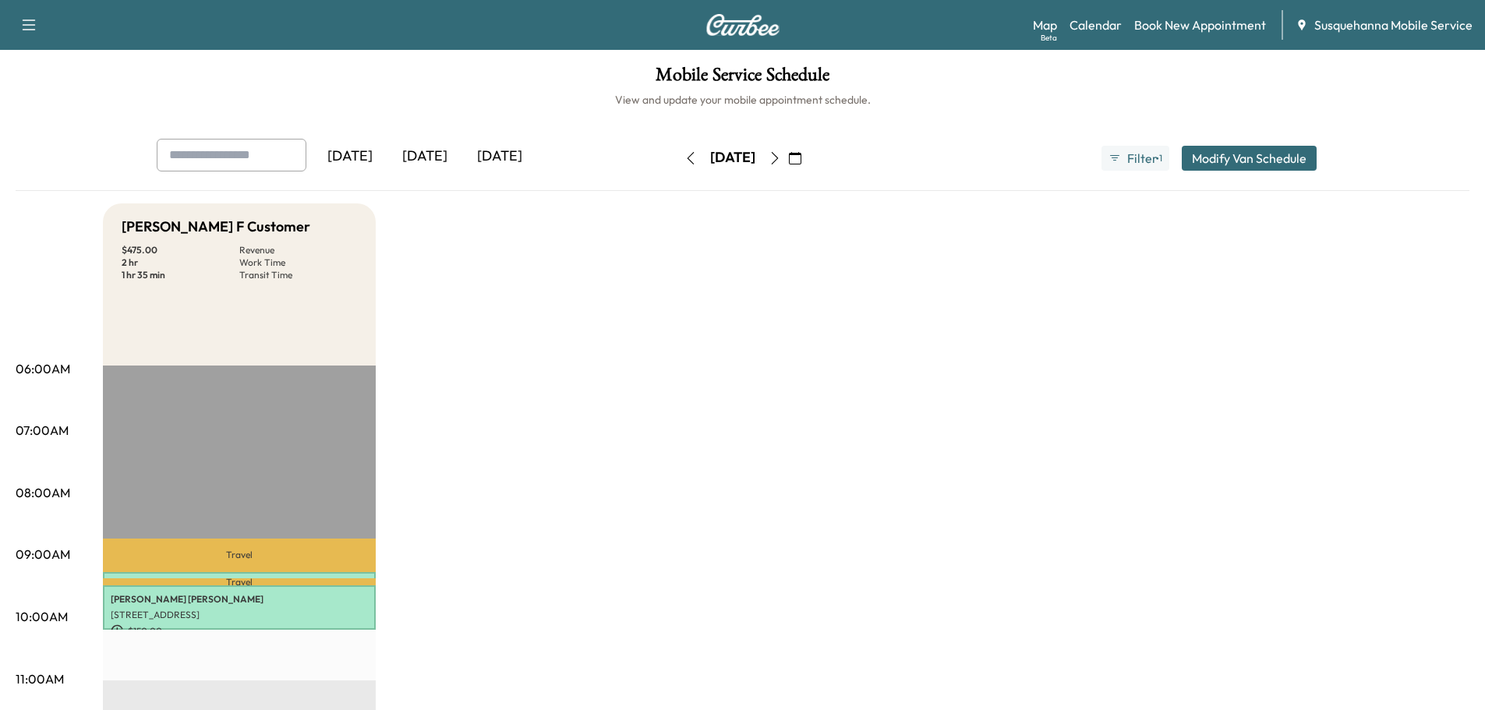
click at [678, 159] on div "[DATE]" at bounding box center [733, 158] width 111 height 25
click at [678, 158] on button "button" at bounding box center [691, 158] width 27 height 25
